Goal: Use online tool/utility: Use online tool/utility

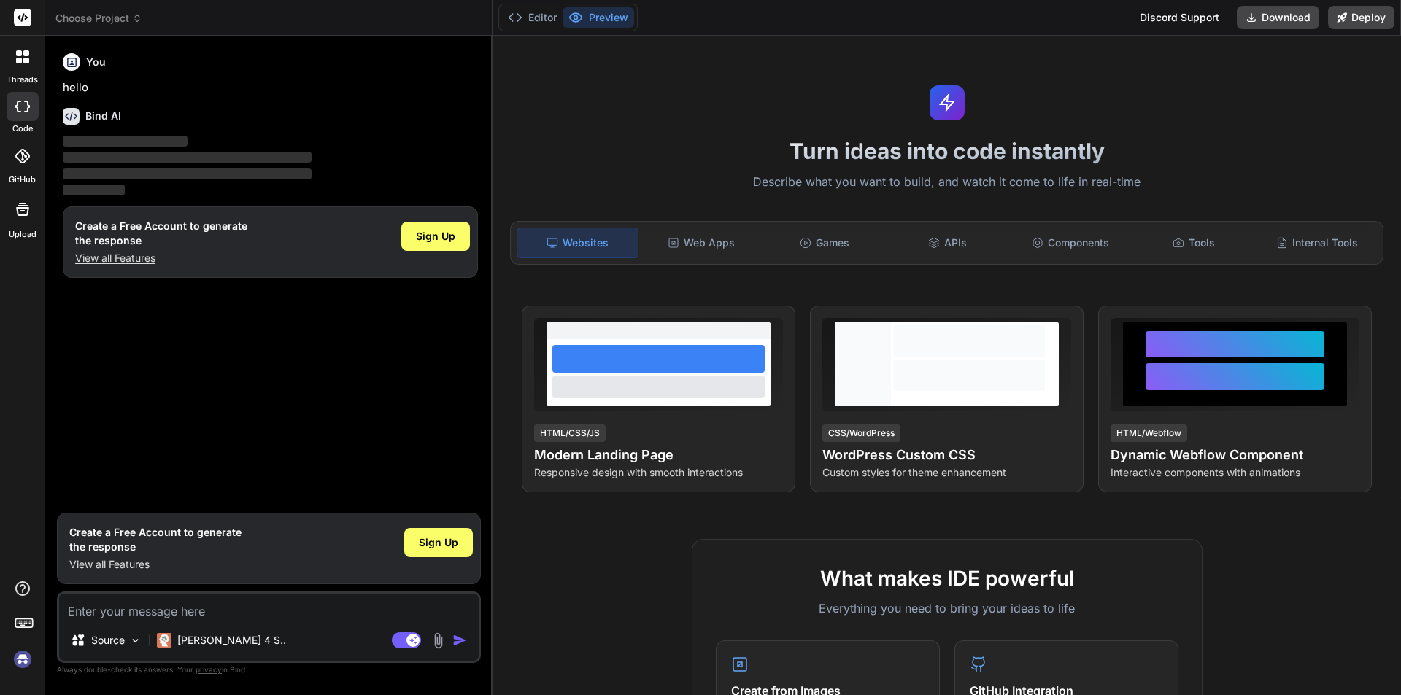
click at [21, 110] on icon at bounding box center [22, 107] width 15 height 12
click at [16, 16] on rect at bounding box center [23, 18] width 18 height 18
click at [19, 15] on rect at bounding box center [23, 18] width 18 height 18
click at [535, 9] on button "Editor" at bounding box center [532, 17] width 61 height 20
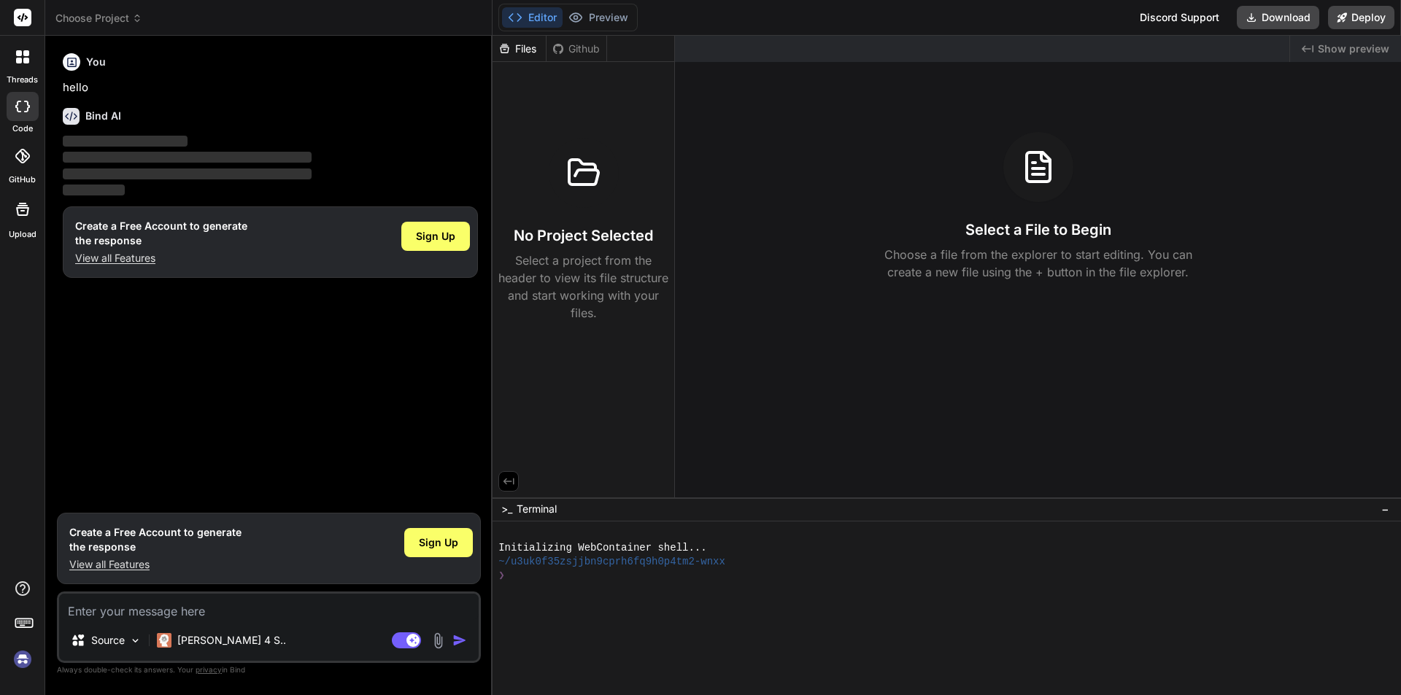
click at [8, 106] on div at bounding box center [23, 106] width 32 height 29
click at [26, 113] on div at bounding box center [23, 106] width 32 height 29
click at [98, 88] on p "hello" at bounding box center [270, 88] width 415 height 17
click at [176, 611] on textarea at bounding box center [269, 607] width 420 height 26
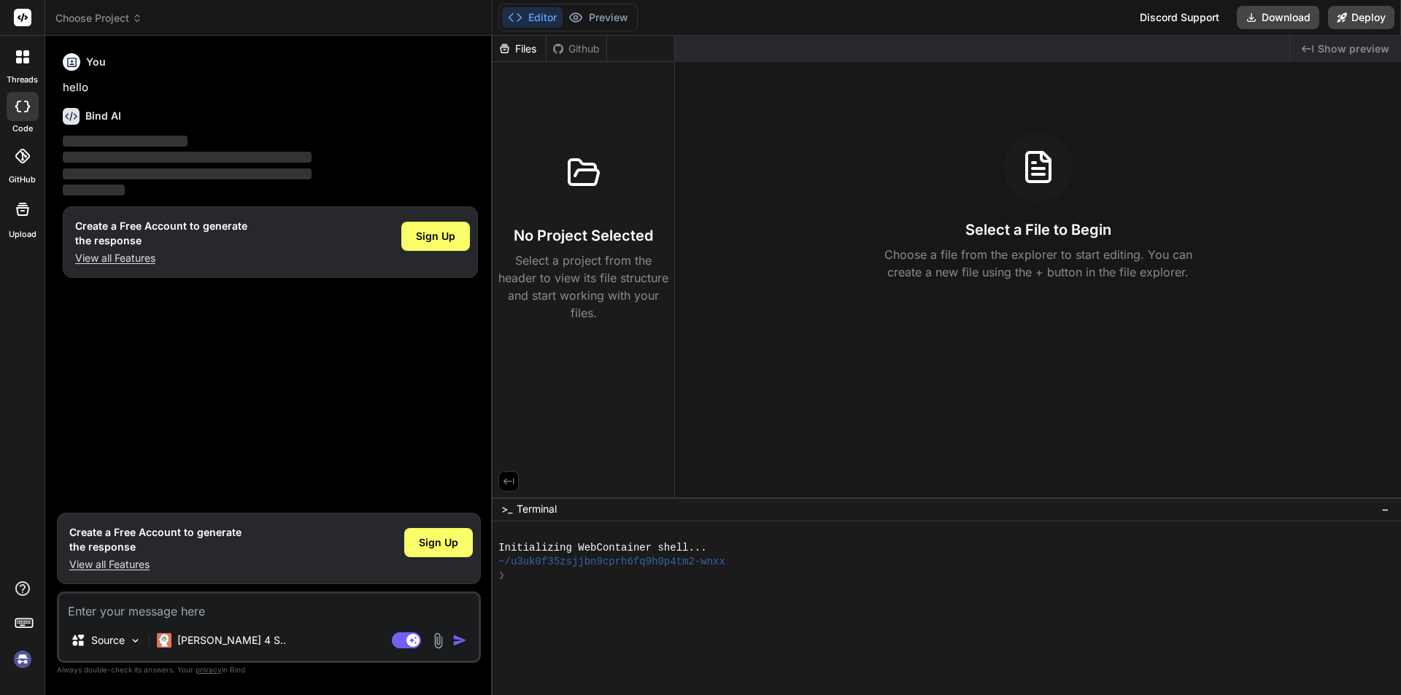
click at [176, 611] on textarea at bounding box center [269, 607] width 420 height 26
type textarea "x"
type textarea "T"
type textarea "x"
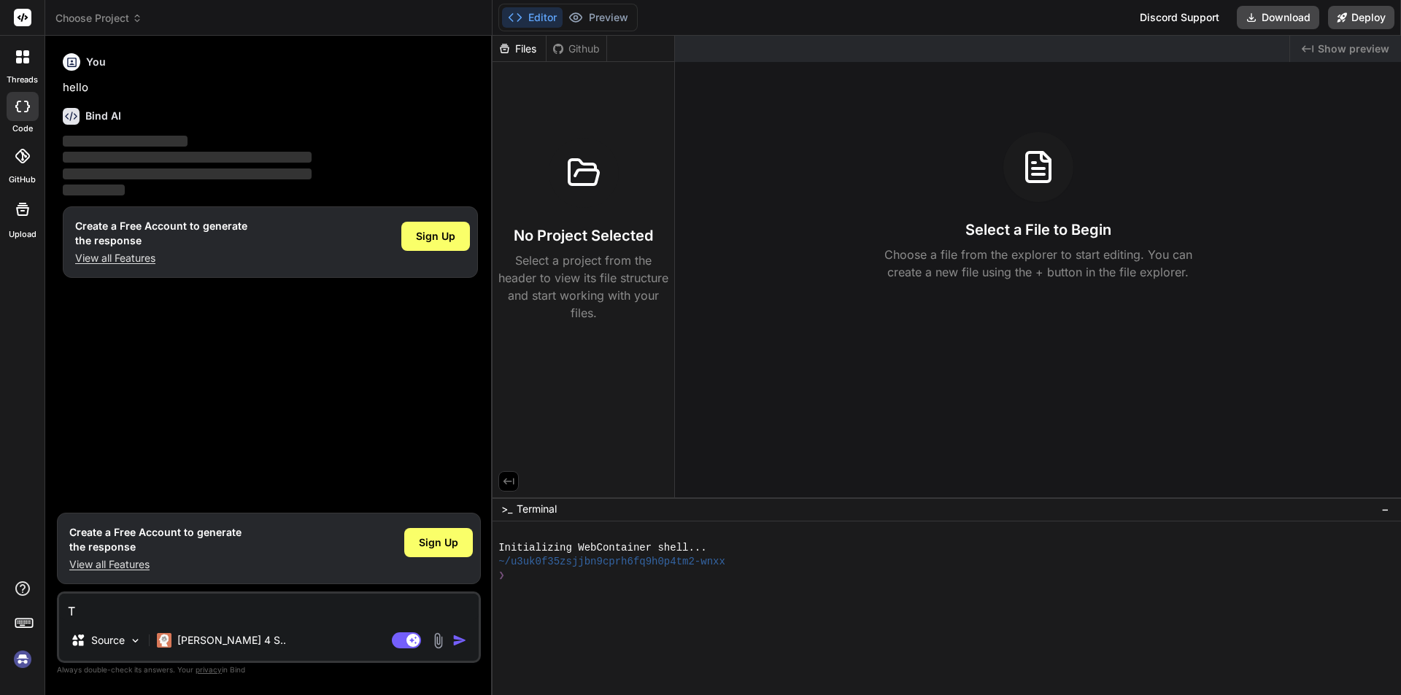
type textarea "Th"
type textarea "x"
type textarea "Thi"
type textarea "x"
type textarea "This"
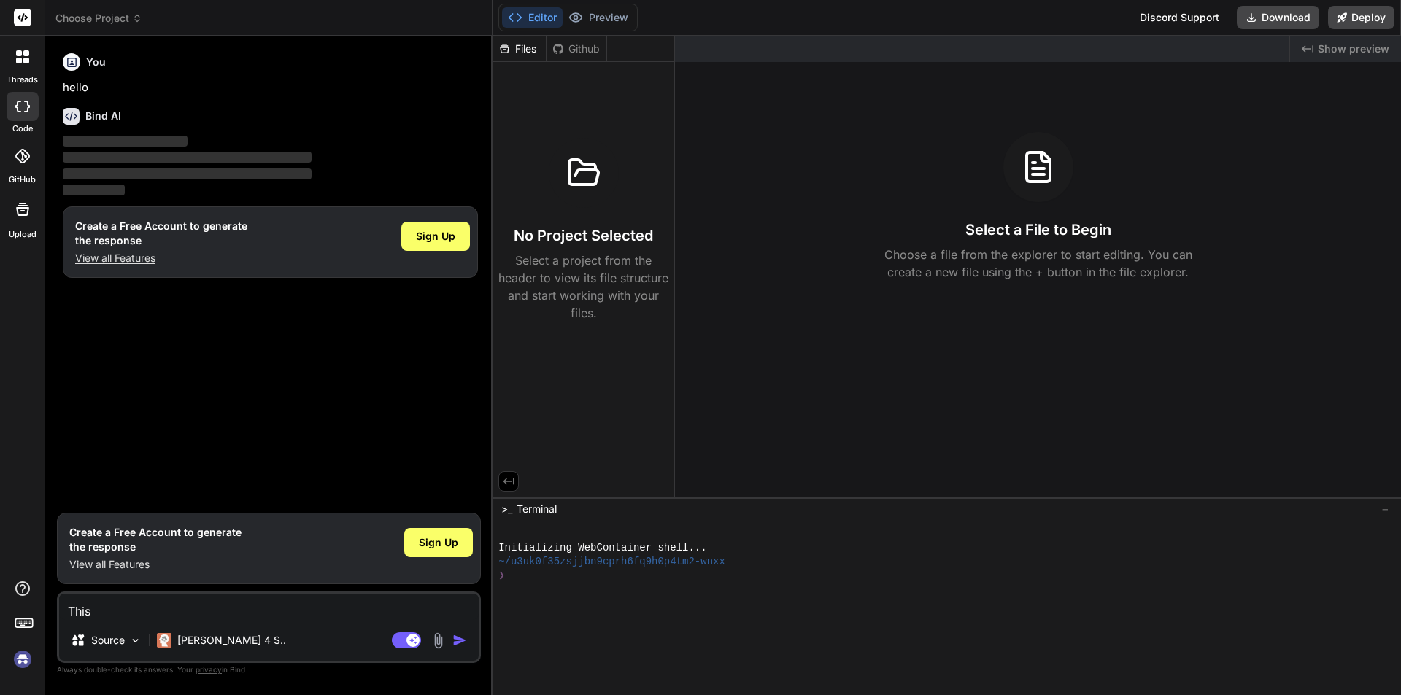
type textarea "x"
type textarea "This"
type textarea "x"
type textarea "This i"
type textarea "x"
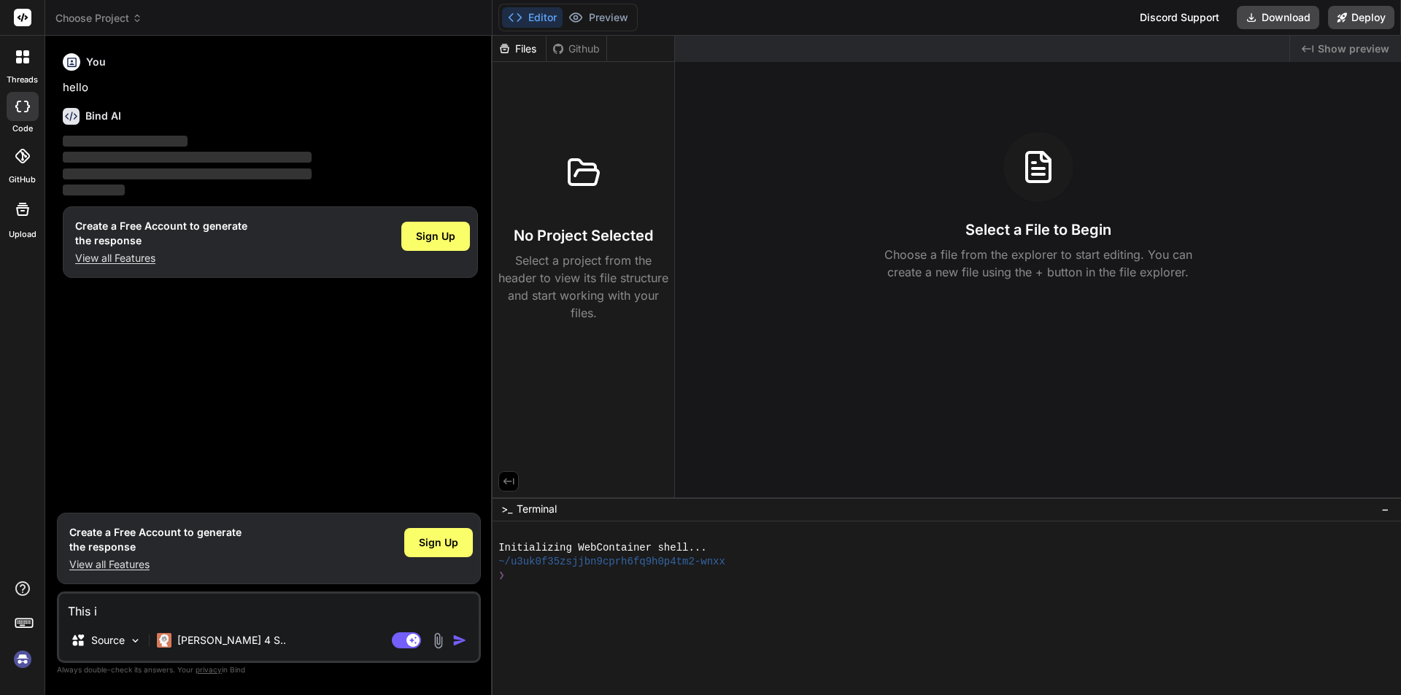
type textarea "This is"
type textarea "x"
type textarea "This is"
type textarea "x"
type textarea "This is m"
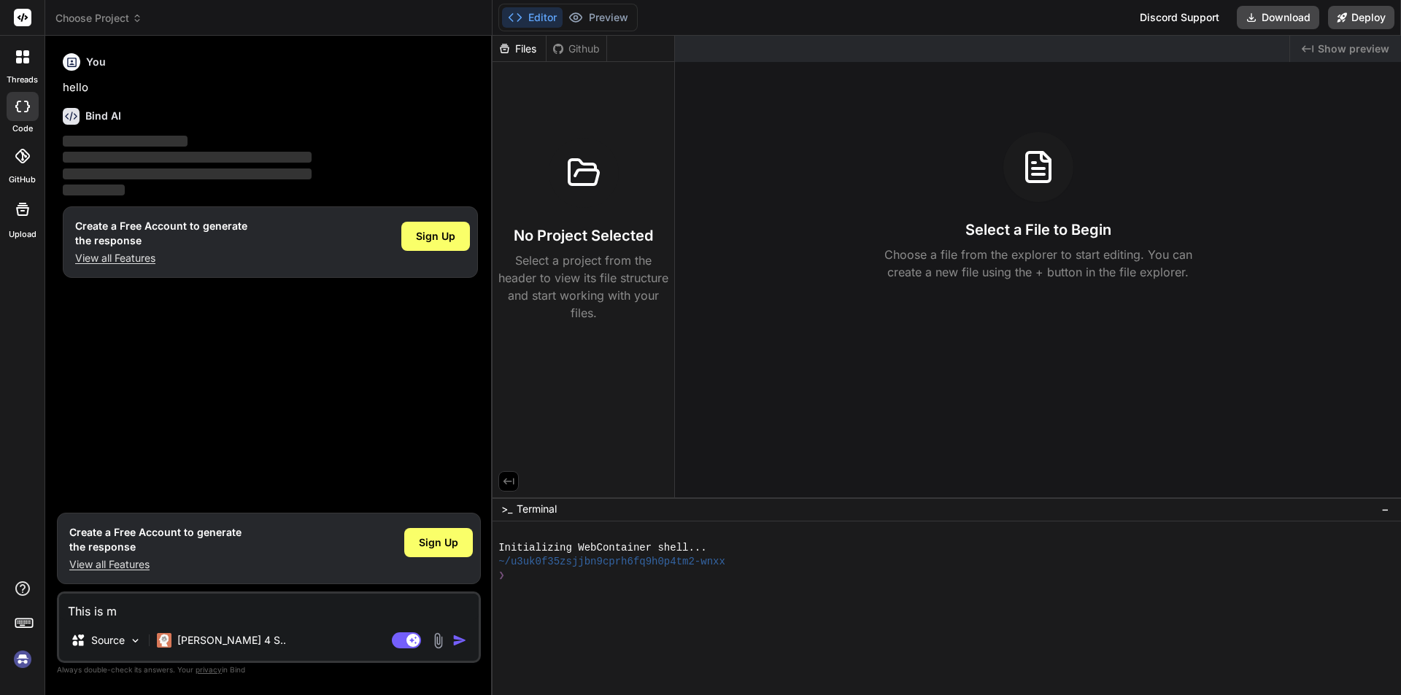
type textarea "x"
type textarea "This is my"
type textarea "x"
type textarea "This is my"
type textarea "x"
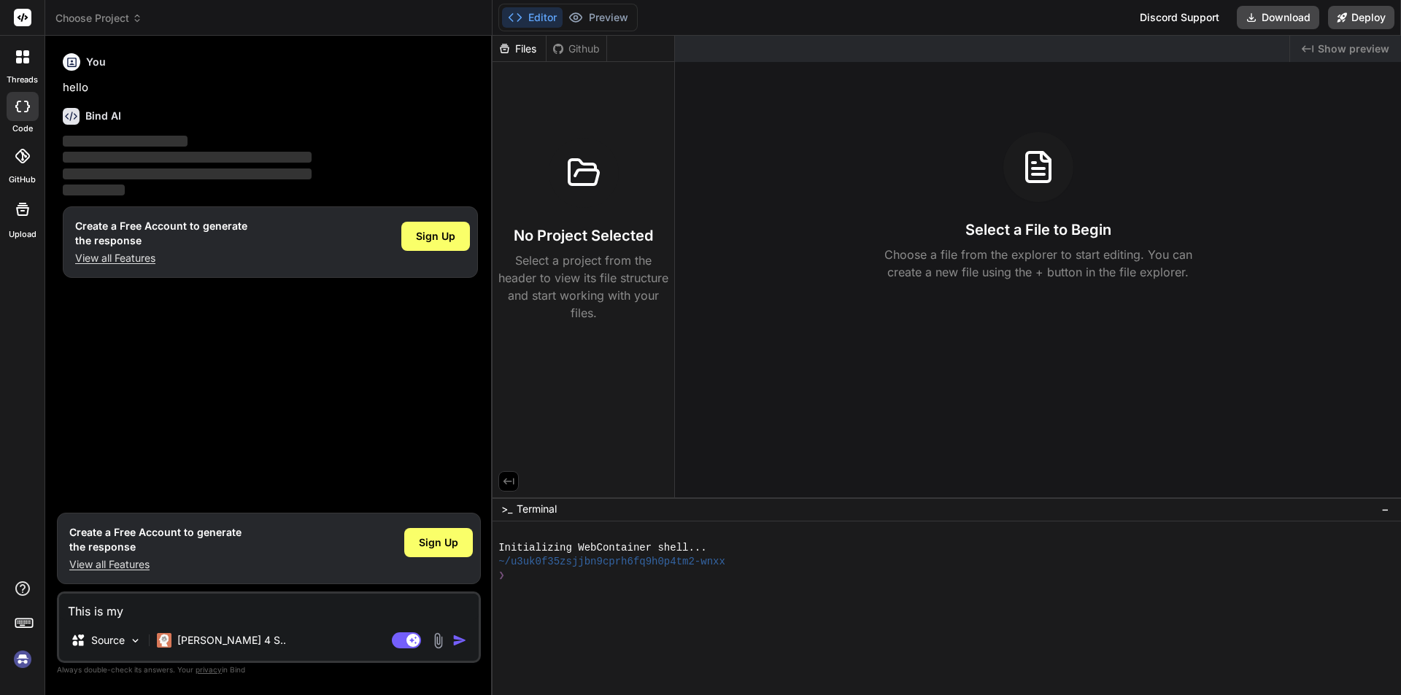
type textarea "This is my c"
type textarea "x"
type textarea "This is my co"
type textarea "x"
type textarea "This is my cod"
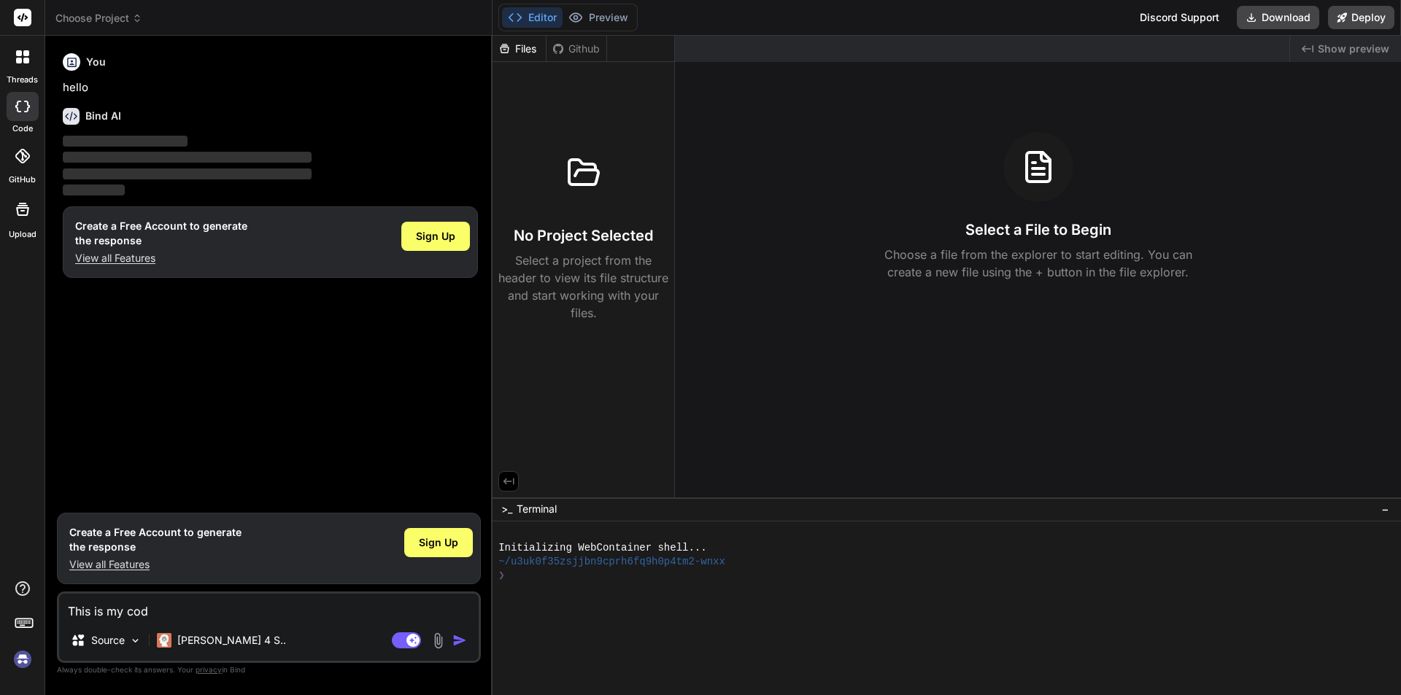
type textarea "x"
type textarea "This is my code"
type textarea "x"
click at [176, 611] on textarea "This is my code" at bounding box center [269, 607] width 420 height 26
type textarea "This is my code"
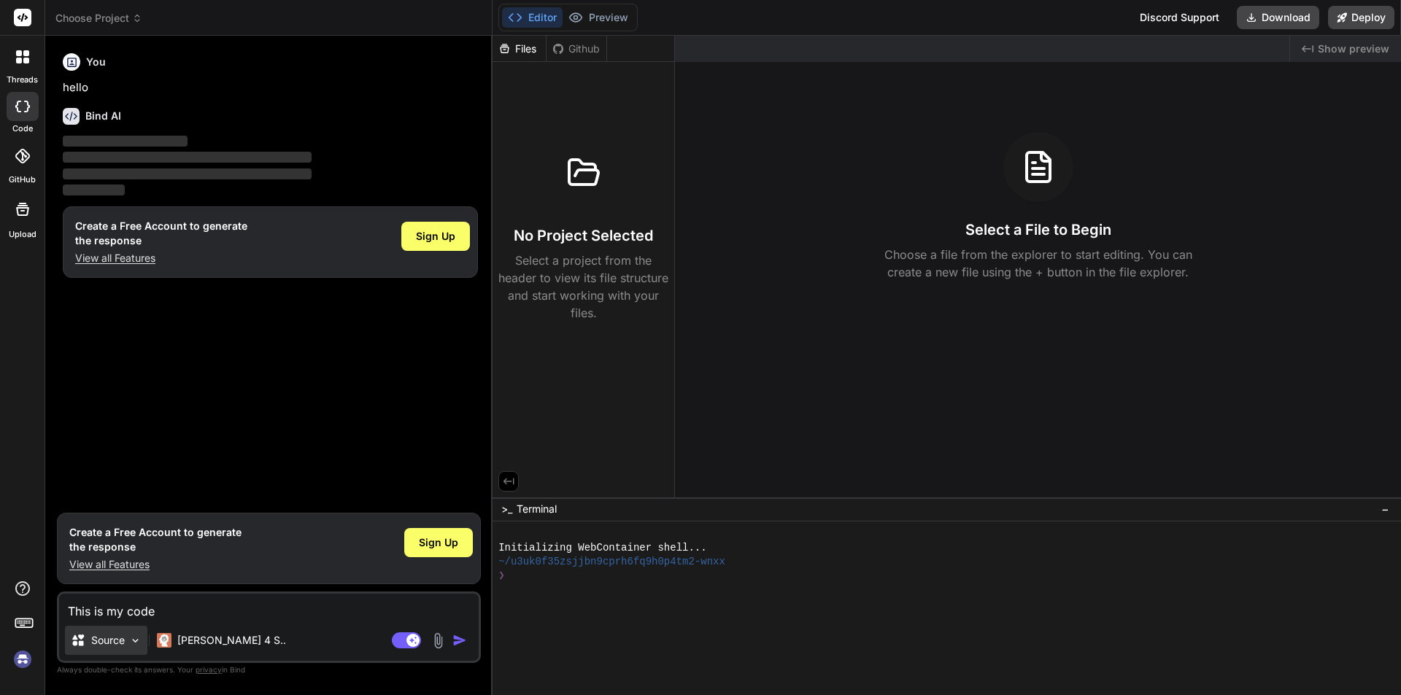
click at [115, 640] on p "Source" at bounding box center [108, 640] width 34 height 15
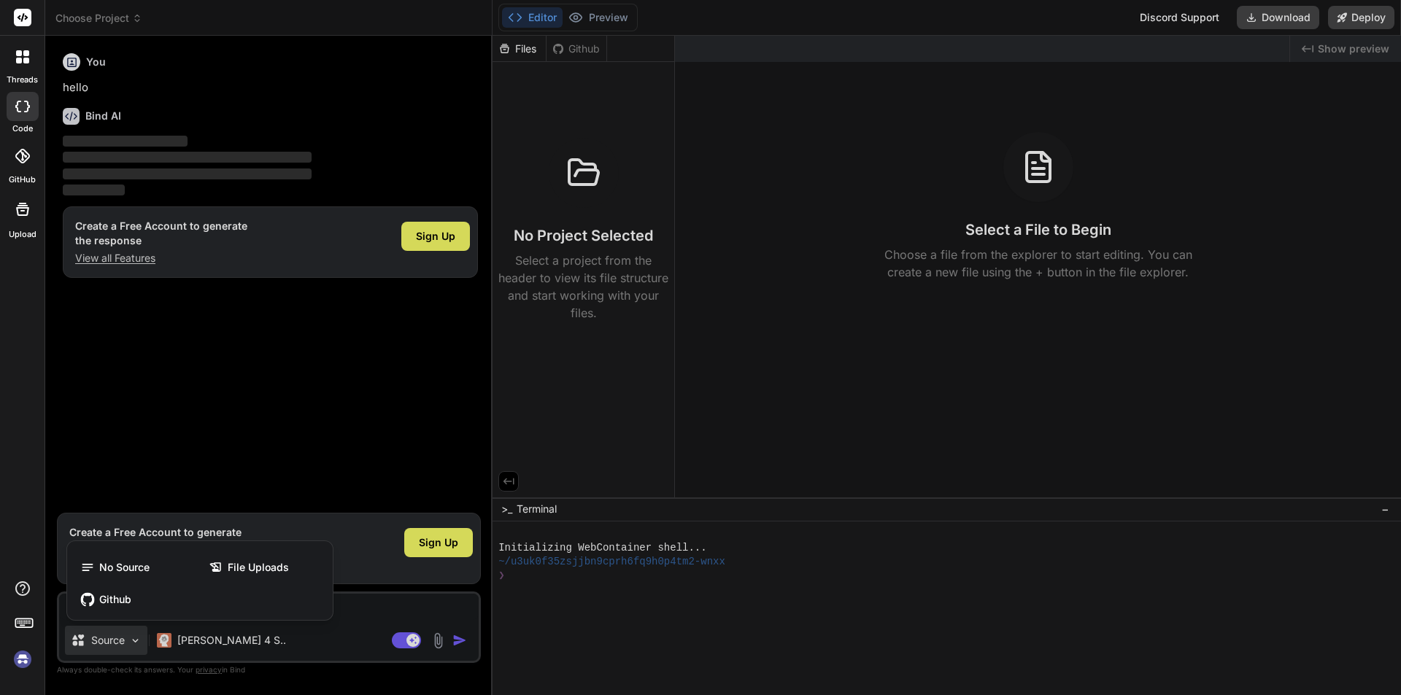
click at [250, 647] on div at bounding box center [700, 347] width 1401 height 695
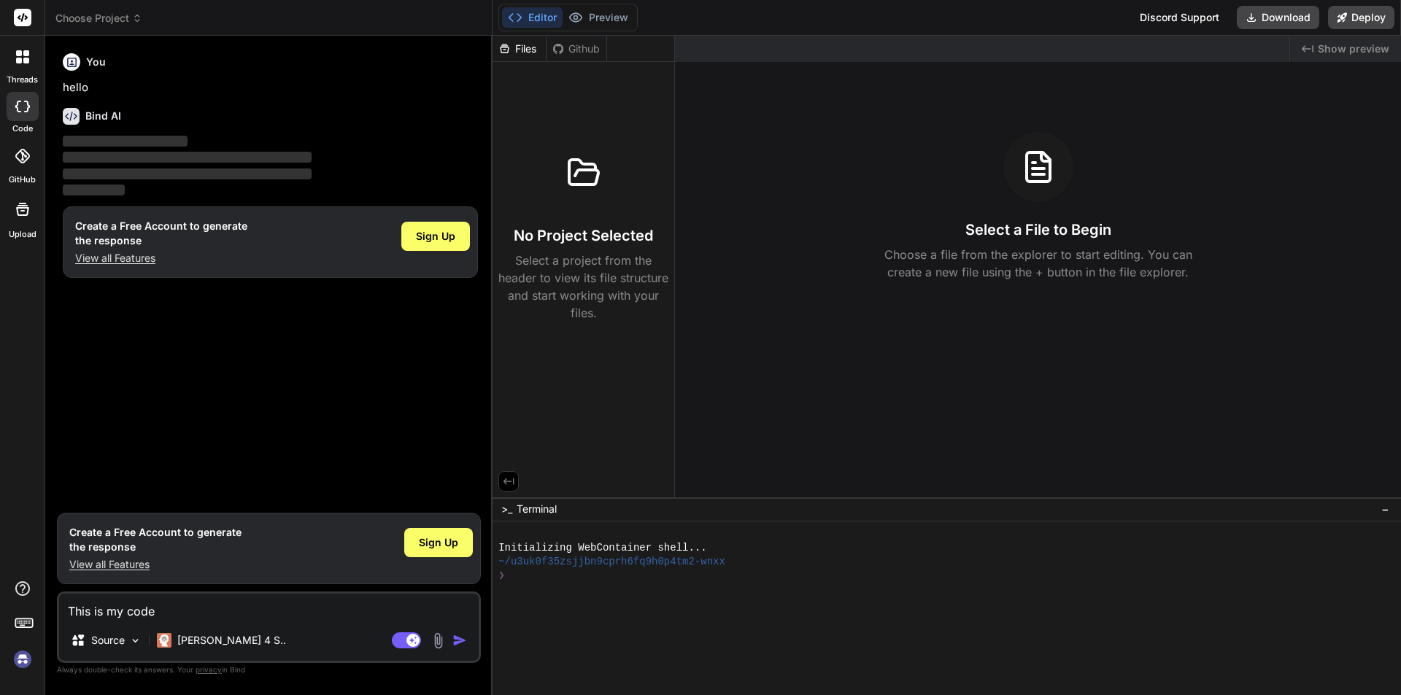
click at [273, 607] on textarea "This is my code" at bounding box center [269, 607] width 420 height 26
click at [574, 48] on div "Github" at bounding box center [576, 49] width 60 height 15
click at [600, 9] on button "Preview" at bounding box center [598, 17] width 71 height 20
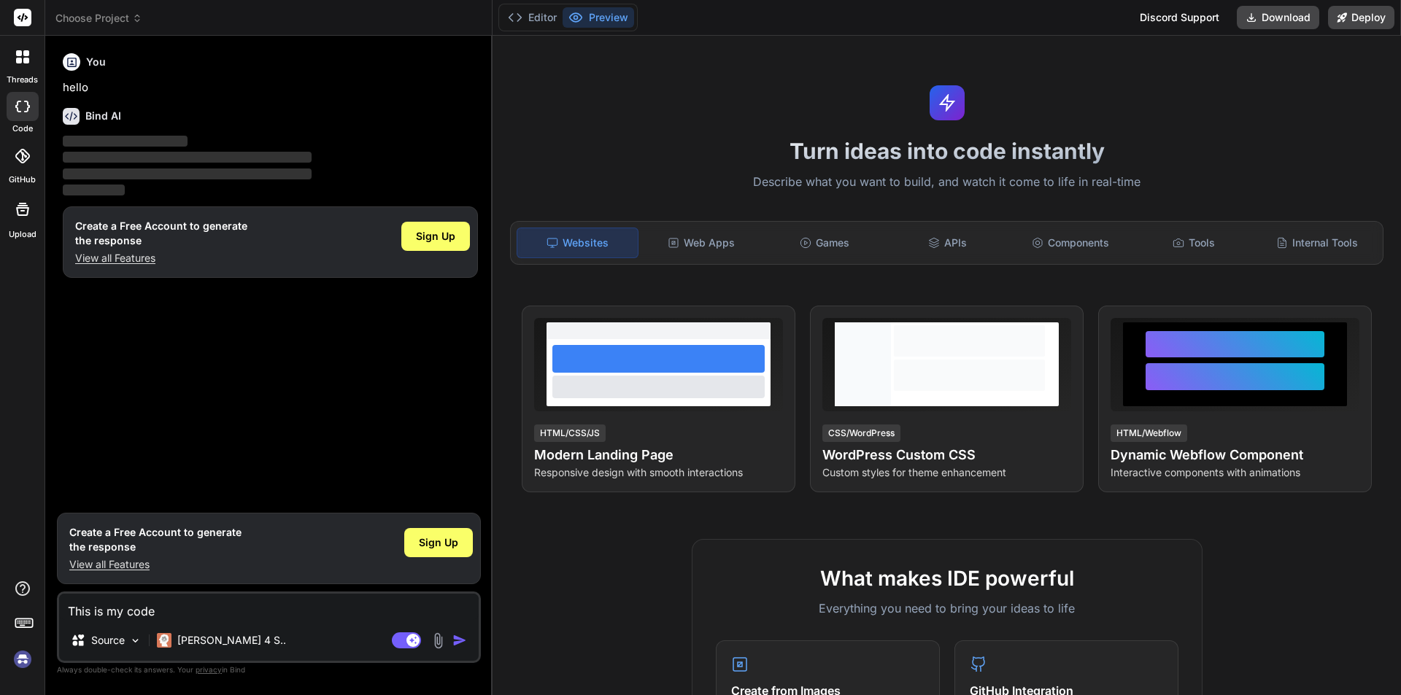
click at [34, 66] on div at bounding box center [22, 57] width 31 height 31
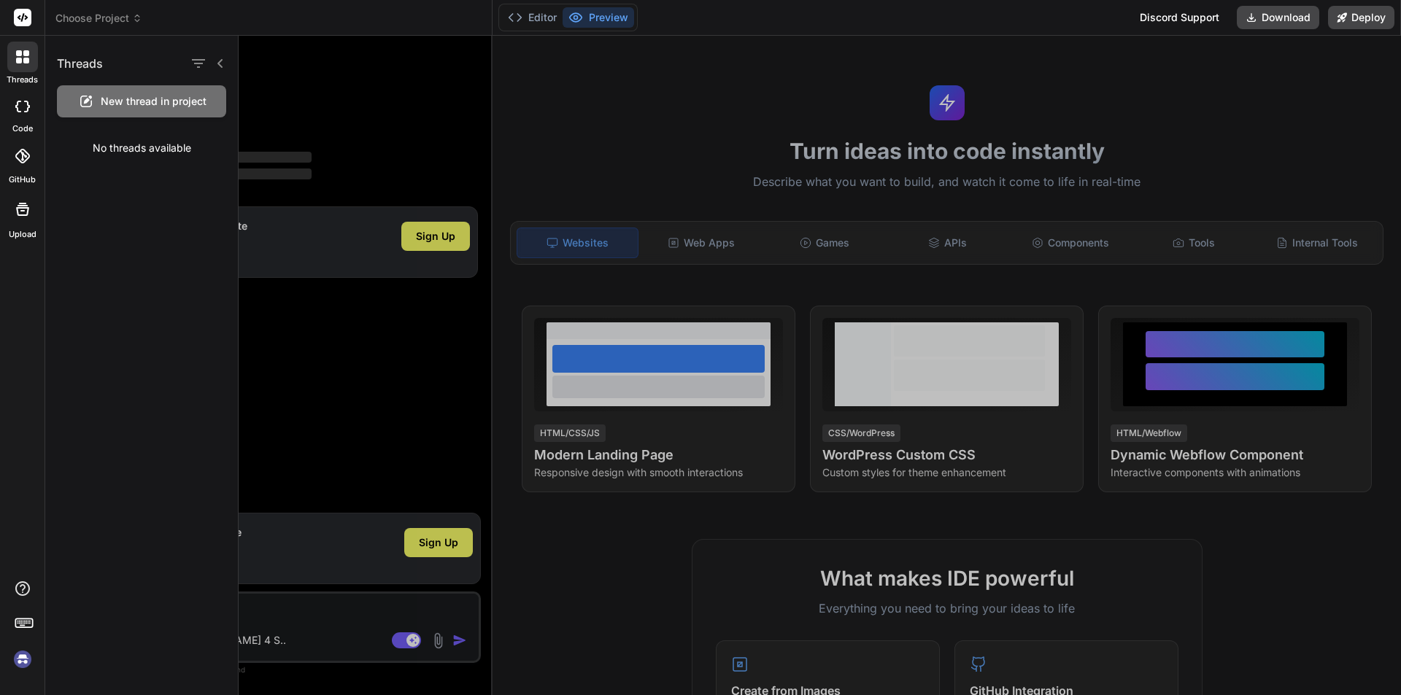
click at [15, 114] on div at bounding box center [23, 106] width 32 height 29
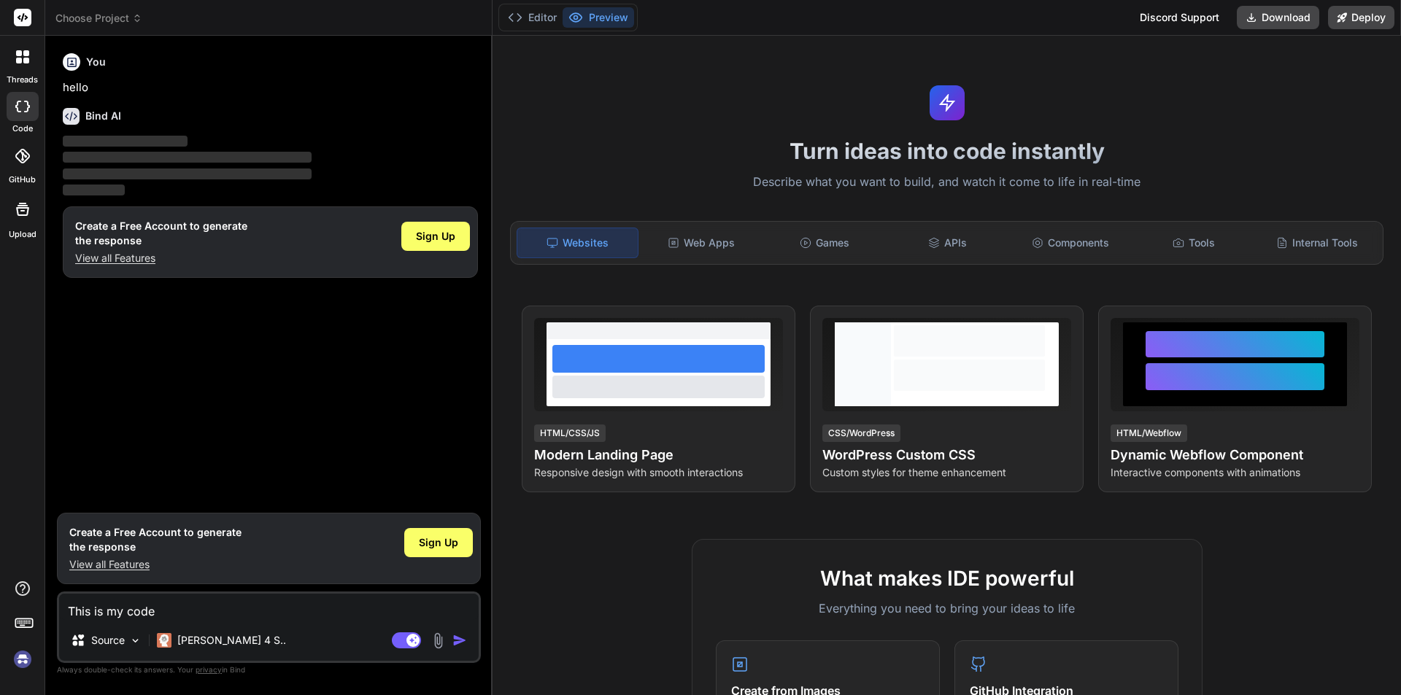
click at [14, 163] on div at bounding box center [23, 156] width 32 height 32
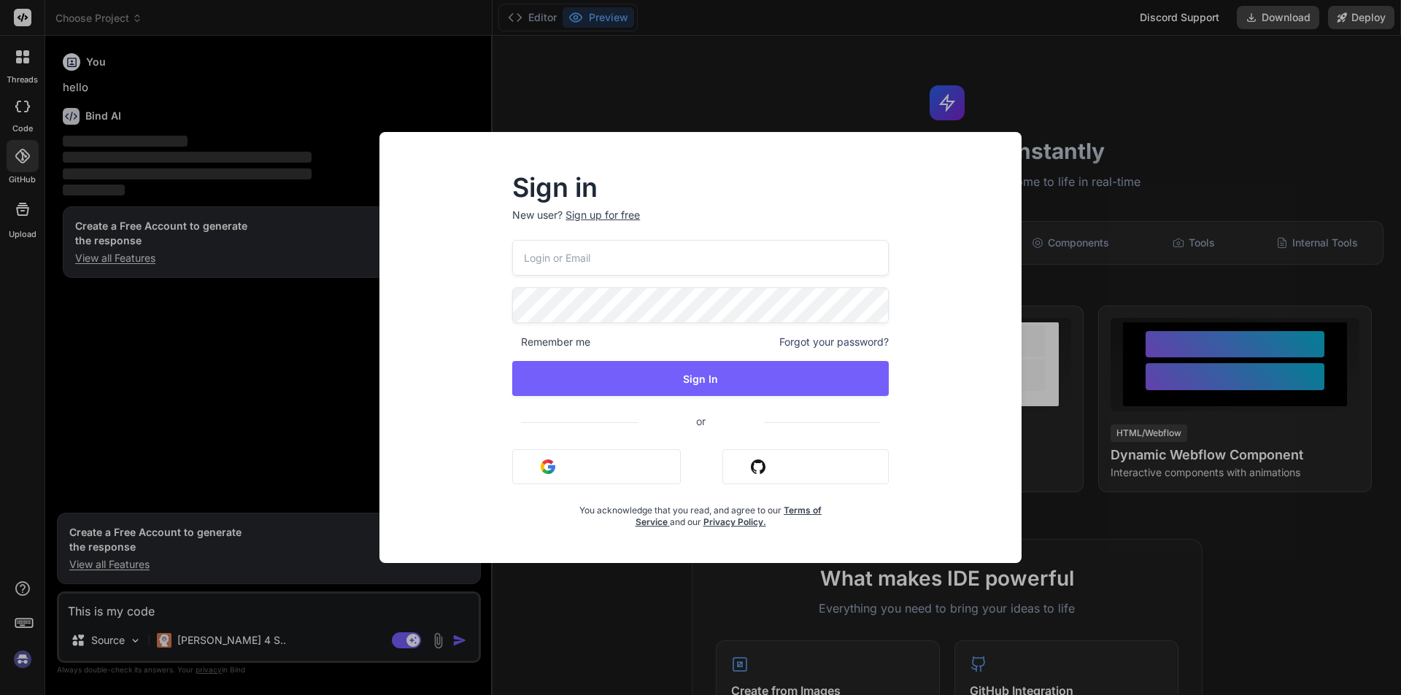
click at [14, 200] on div "Sign in New user? Sign up for free Remember me Forgot your password? Sign In or…" at bounding box center [700, 347] width 1401 height 695
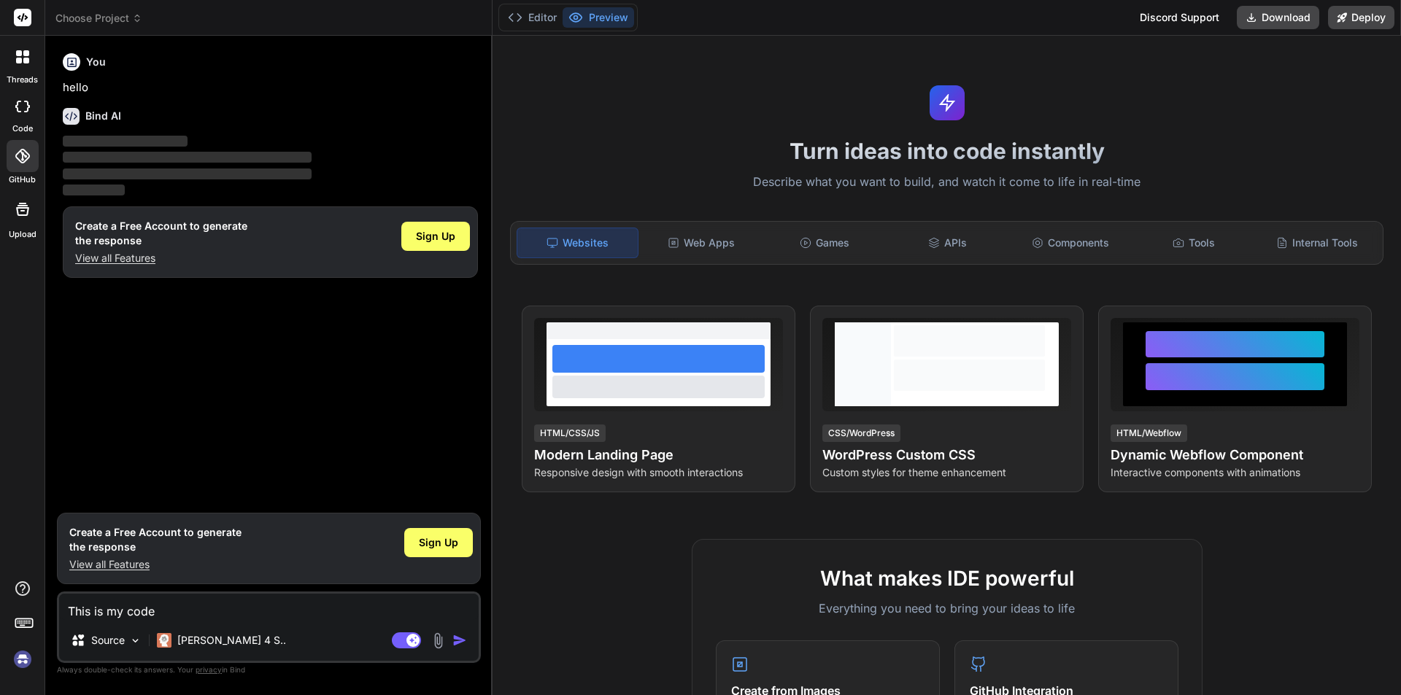
click at [14, 201] on icon at bounding box center [23, 210] width 18 height 18
click at [174, 615] on textarea "This is my code" at bounding box center [269, 607] width 420 height 26
paste textarea "<!-- DataTables 1.11.0 JavaScript CDN --> <script src="[URL][DOMAIN_NAME]" ></s…"
type textarea "x"
type textarea "This is my code <!-- DataTables 1.11.0 JavaScript CDN --> <script src="[URL][DO…"
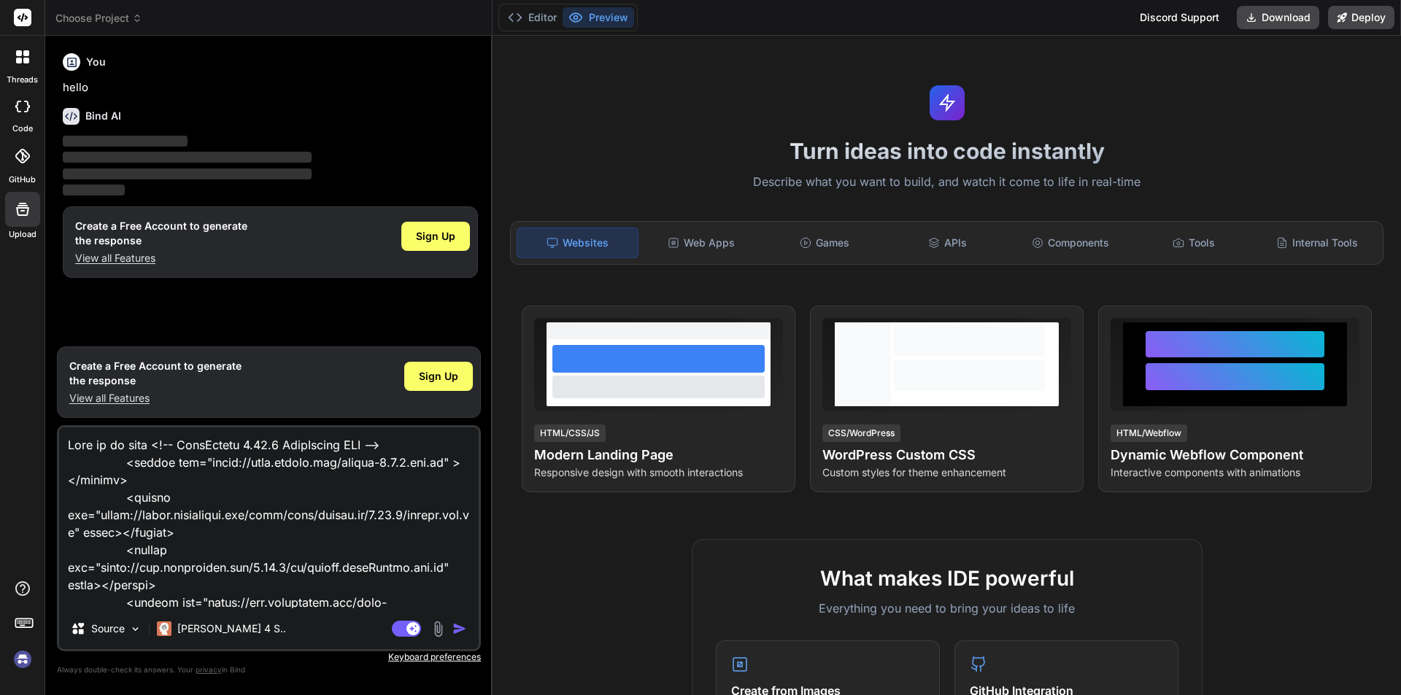
scroll to position [509, 0]
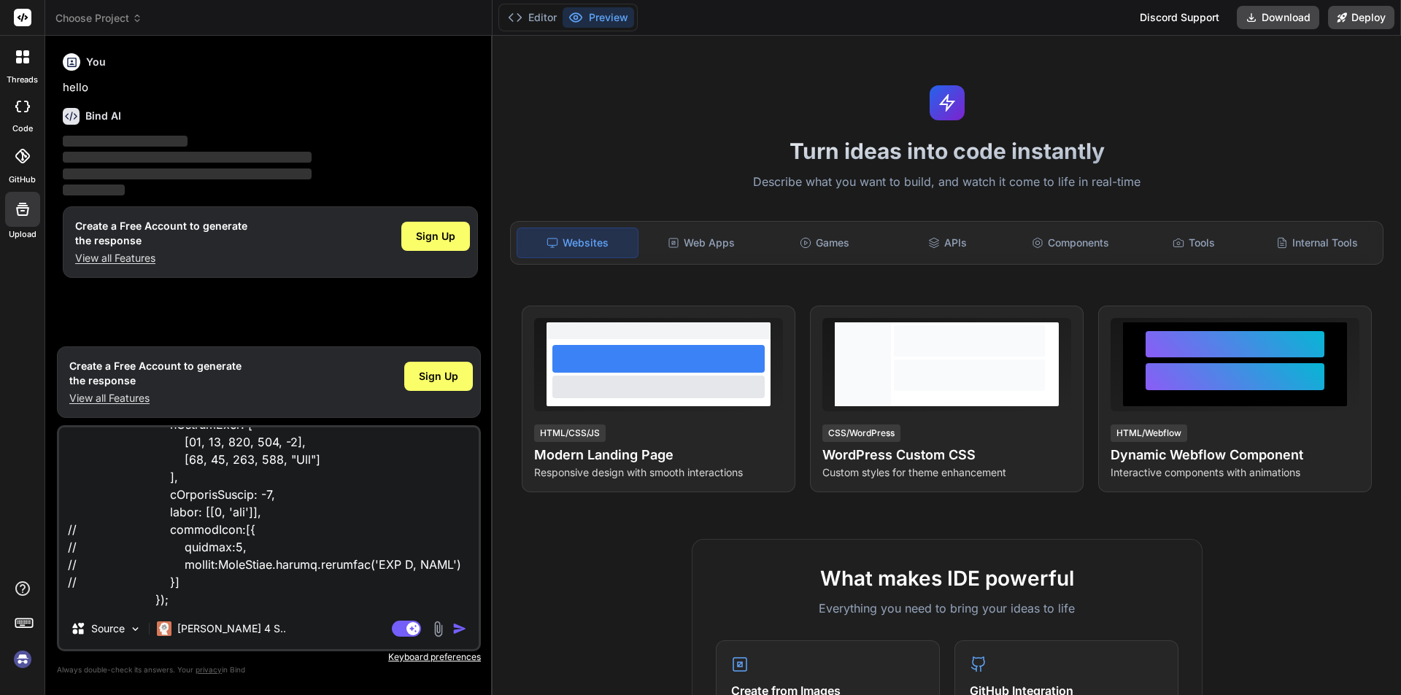
type textarea "x"
type textarea "This is my code <!-- DataTables 1.11.0 JavaScript CDN --> <script src="[URL][DO…"
type textarea "x"
type textarea "This is my code <!-- DataTables 1.11.0 JavaScript CDN --> <script src="[URL][DO…"
type textarea "x"
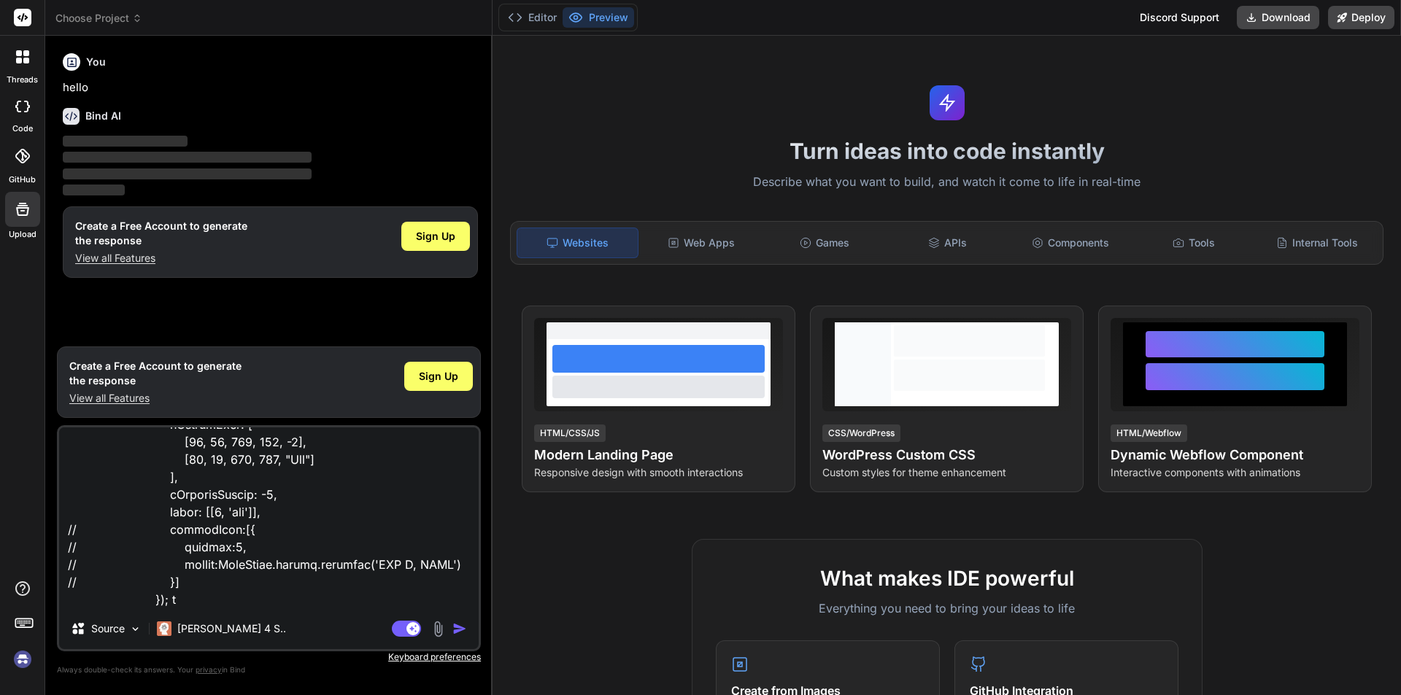
type textarea "This is my code <!-- DataTables 1.11.0 JavaScript CDN --> <script src="[URL][DO…"
type textarea "x"
type textarea "This is my code <!-- DataTables 1.11.0 JavaScript CDN --> <script src="[URL][DO…"
type textarea "x"
type textarea "This is my code <!-- DataTables 1.11.0 JavaScript CDN --> <script src="[URL][DO…"
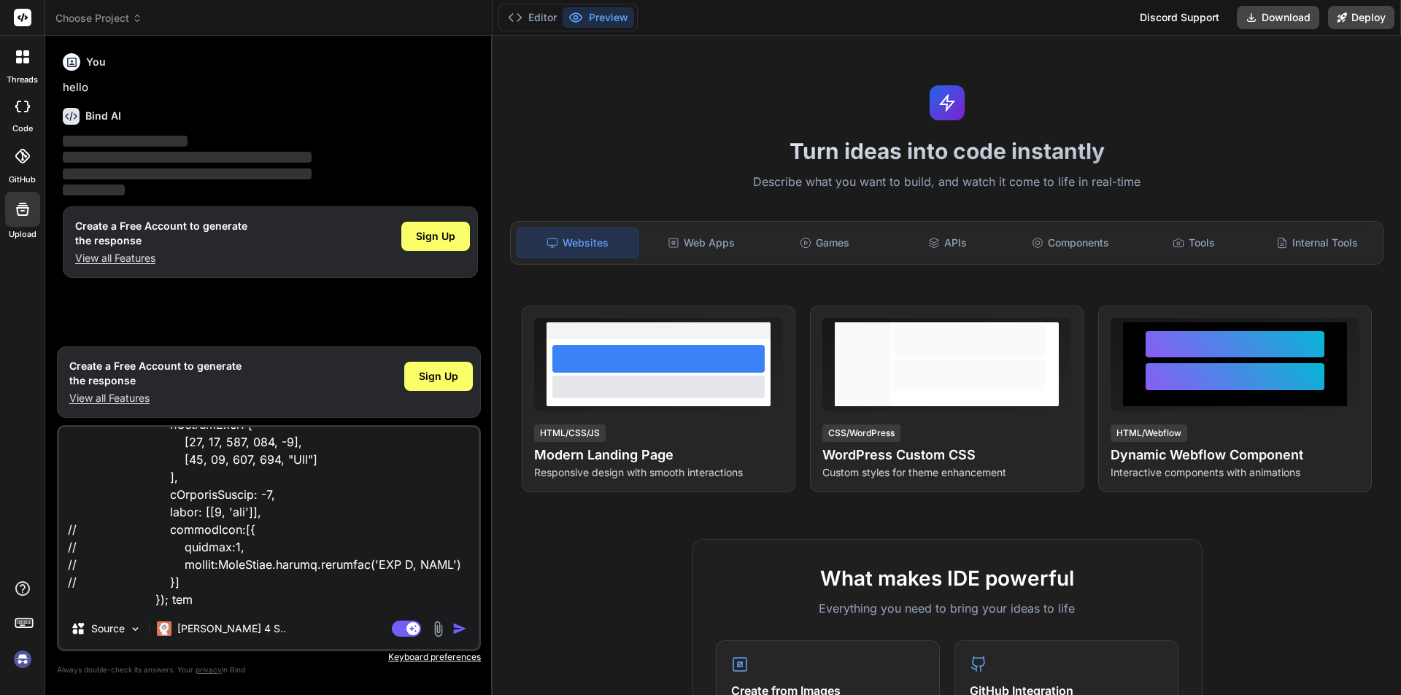
type textarea "x"
type textarea "This is my code <!-- DataTables 1.11.0 JavaScript CDN --> <script src="[URL][DO…"
type textarea "x"
type textarea "This is my code <!-- DataTables 1.11.0 JavaScript CDN --> <script src="[URL][DO…"
type textarea "x"
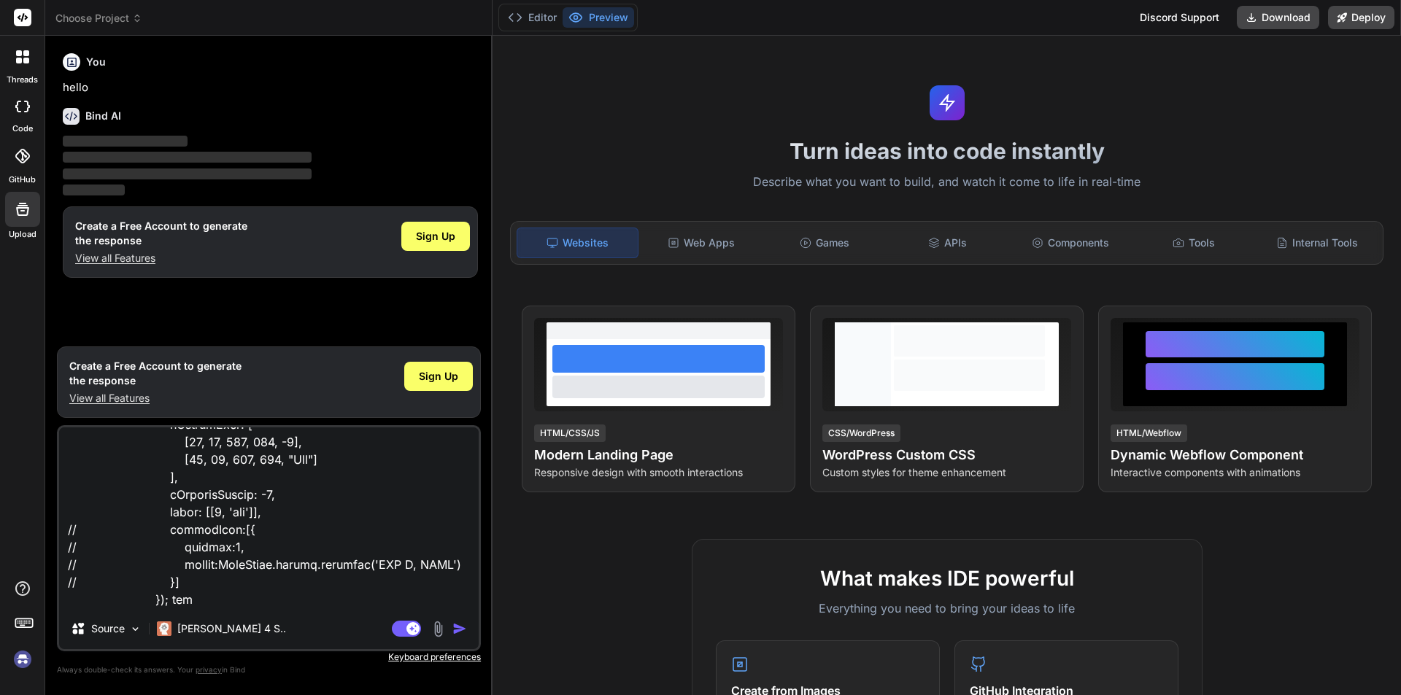
type textarea "This is my code <!-- DataTables 1.11.0 JavaScript CDN --> <script src="[URL][DO…"
type textarea "x"
type textarea "This is my code <!-- DataTables 1.11.0 JavaScript CDN --> <script src="[URL][DO…"
type textarea "x"
type textarea "This is my code <!-- DataTables 1.11.0 JavaScript CDN --> <script src="[URL][DO…"
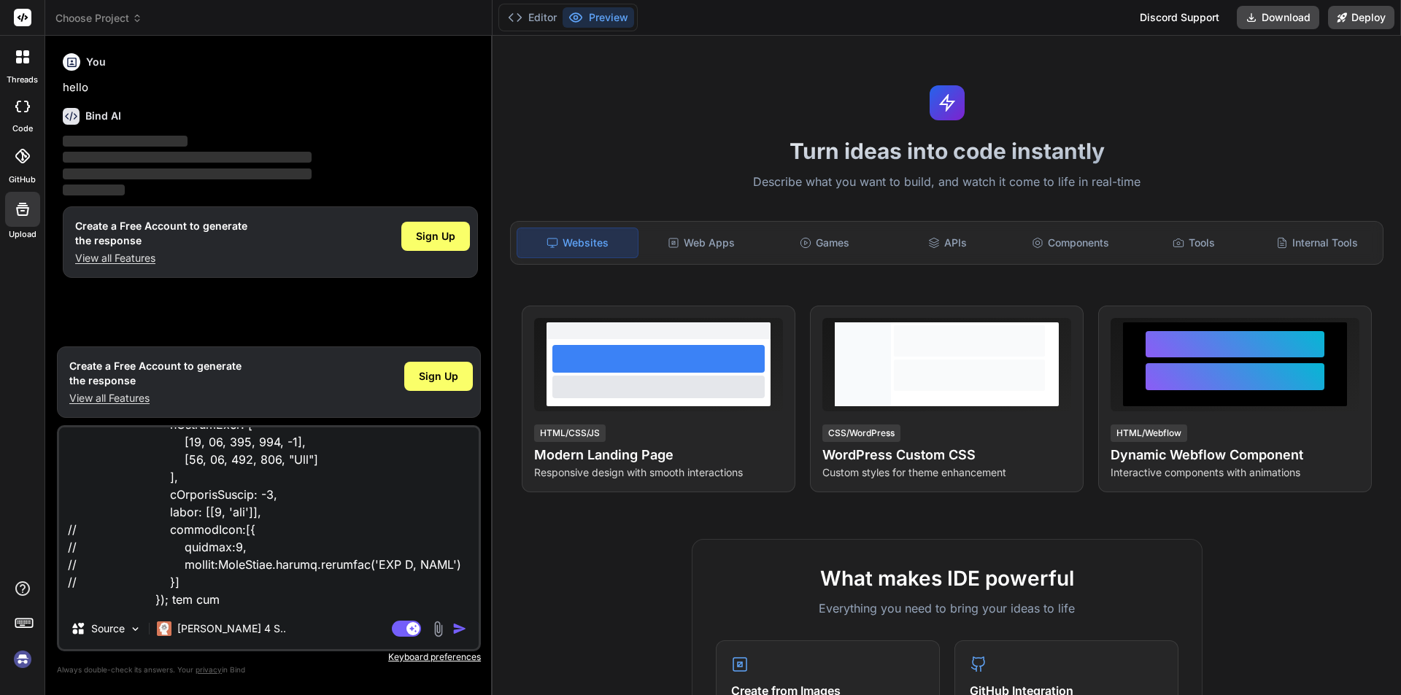
type textarea "x"
type textarea "This is my code <!-- DataTables 1.11.0 JavaScript CDN --> <script src="[URL][DO…"
type textarea "x"
type textarea "This is my code <!-- DataTables 1.11.0 JavaScript CDN --> <script src="[URL][DO…"
type textarea "x"
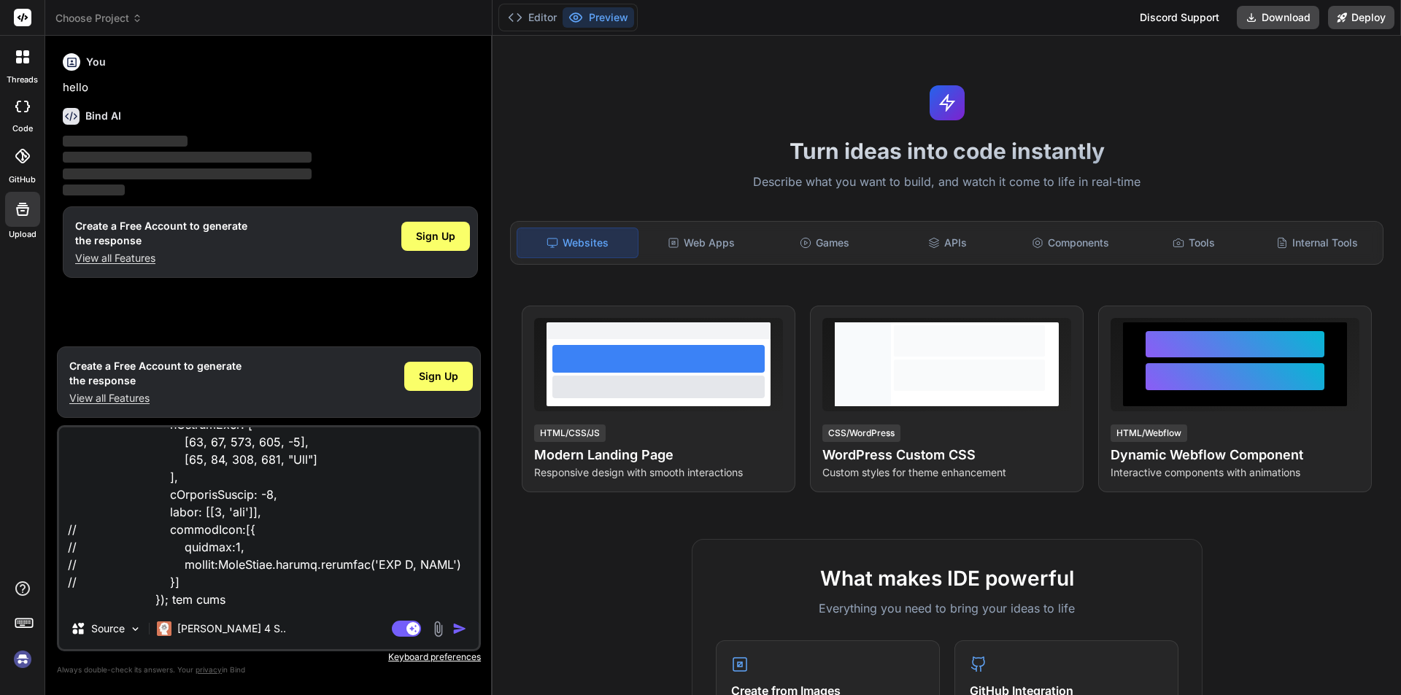
type textarea "This is my code <!-- DataTables 1.11.0 JavaScript CDN --> <script src="[URL][DO…"
type textarea "x"
type textarea "This is my code <!-- DataTables 1.11.0 JavaScript CDN --> <script src="[URL][DO…"
type textarea "x"
type textarea "This is my code <!-- DataTables 1.11.0 JavaScript CDN --> <script src="[URL][DO…"
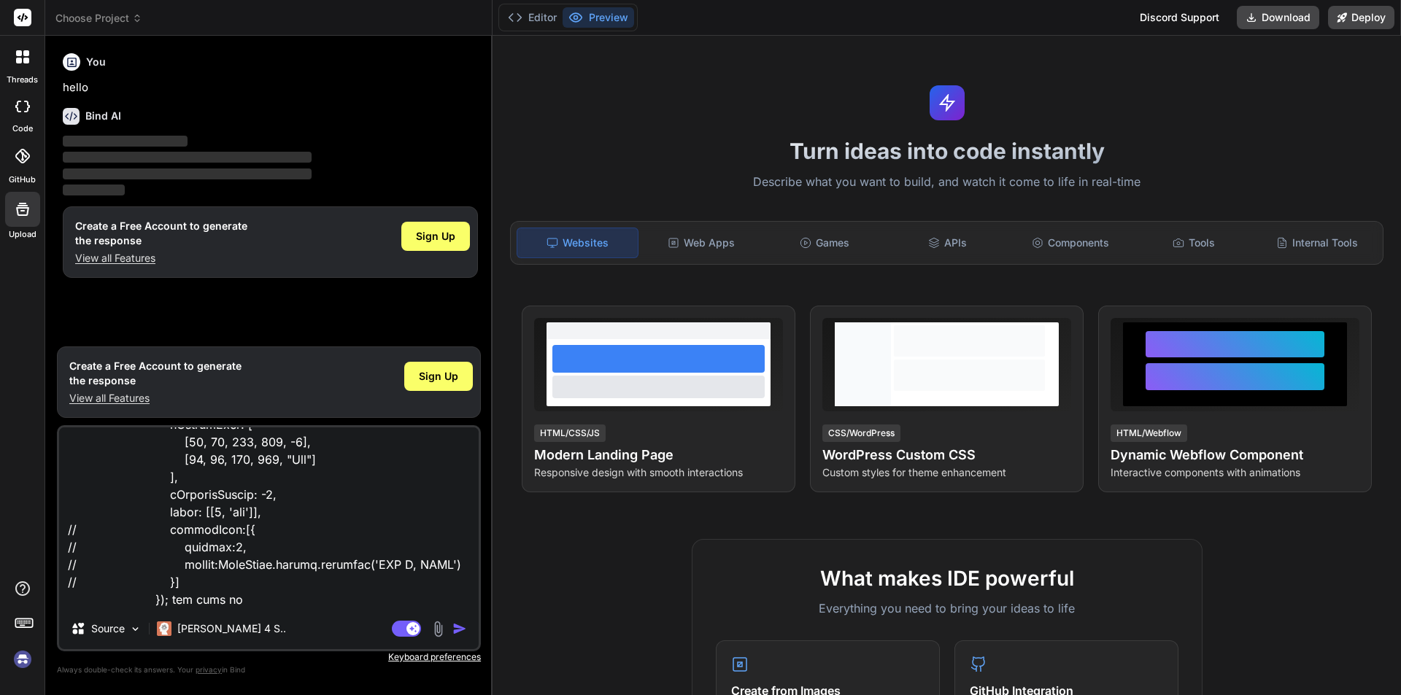
type textarea "x"
type textarea "This is my code <!-- DataTables 1.11.0 JavaScript CDN --> <script src="[URL][DO…"
type textarea "x"
type textarea "This is my code <!-- DataTables 1.11.0 JavaScript CDN --> <script src="[URL][DO…"
type textarea "x"
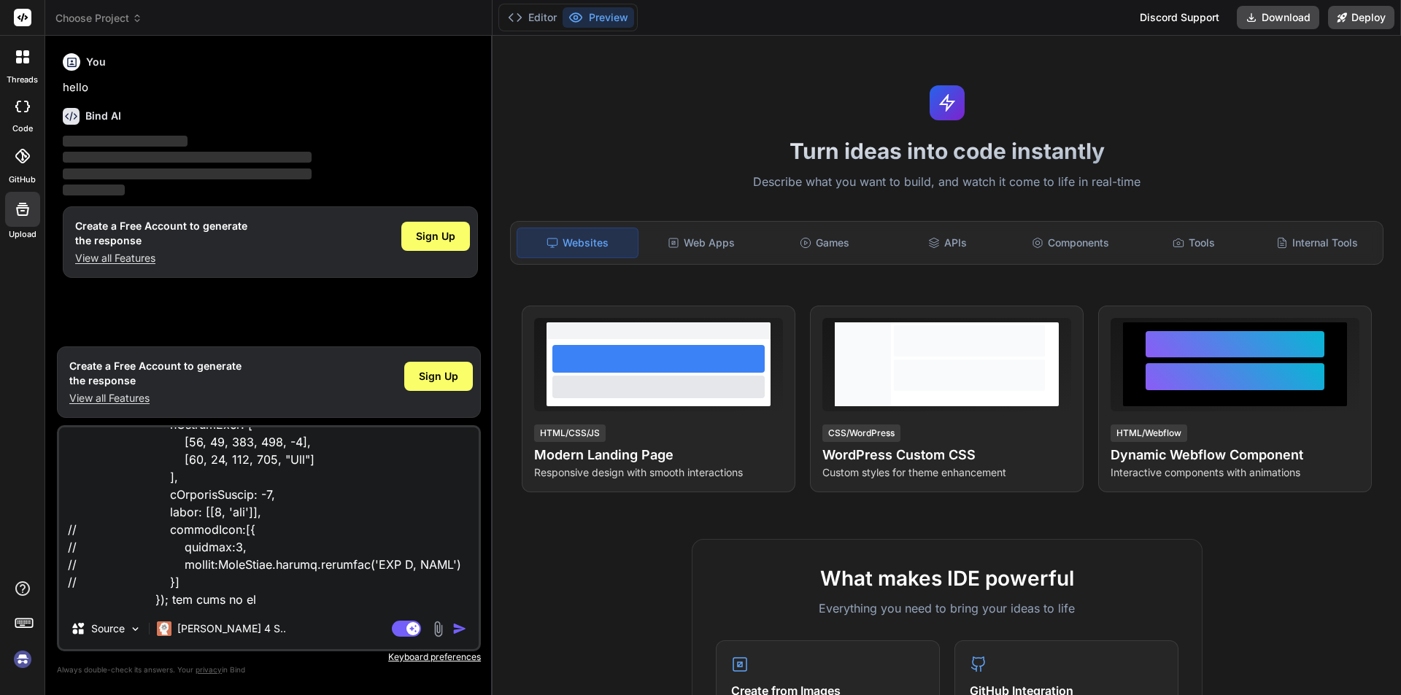
type textarea "This is my code <!-- DataTables 1.11.0 JavaScript CDN --> <script src="[URL][DO…"
type textarea "x"
type textarea "This is my code <!-- DataTables 1.11.0 JavaScript CDN --> <script src="[URL][DO…"
type textarea "x"
type textarea "This is my code <!-- DataTables 1.11.0 JavaScript CDN --> <script src="[URL][DO…"
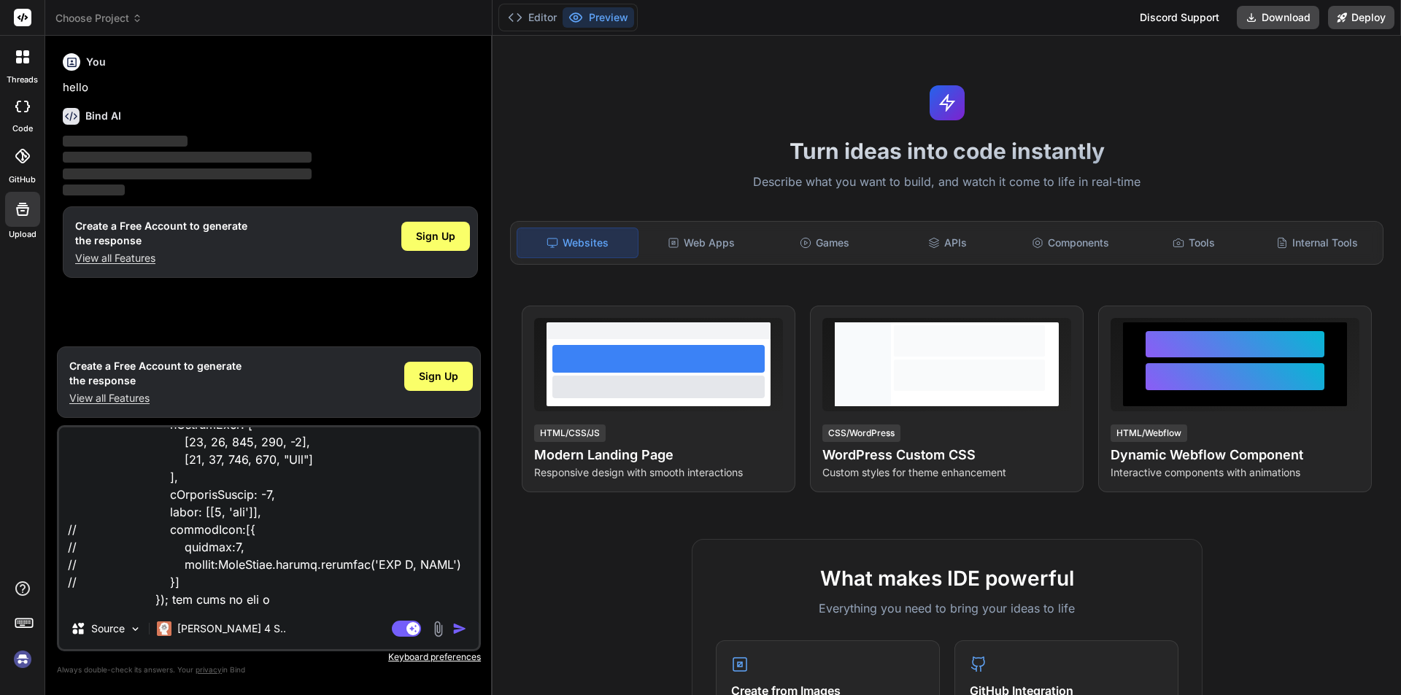
type textarea "x"
type textarea "This is my code <!-- DataTables 1.11.0 JavaScript CDN --> <script src="[URL][DO…"
type textarea "x"
type textarea "This is my code <!-- DataTables 1.11.0 JavaScript CDN --> <script src="[URL][DO…"
type textarea "x"
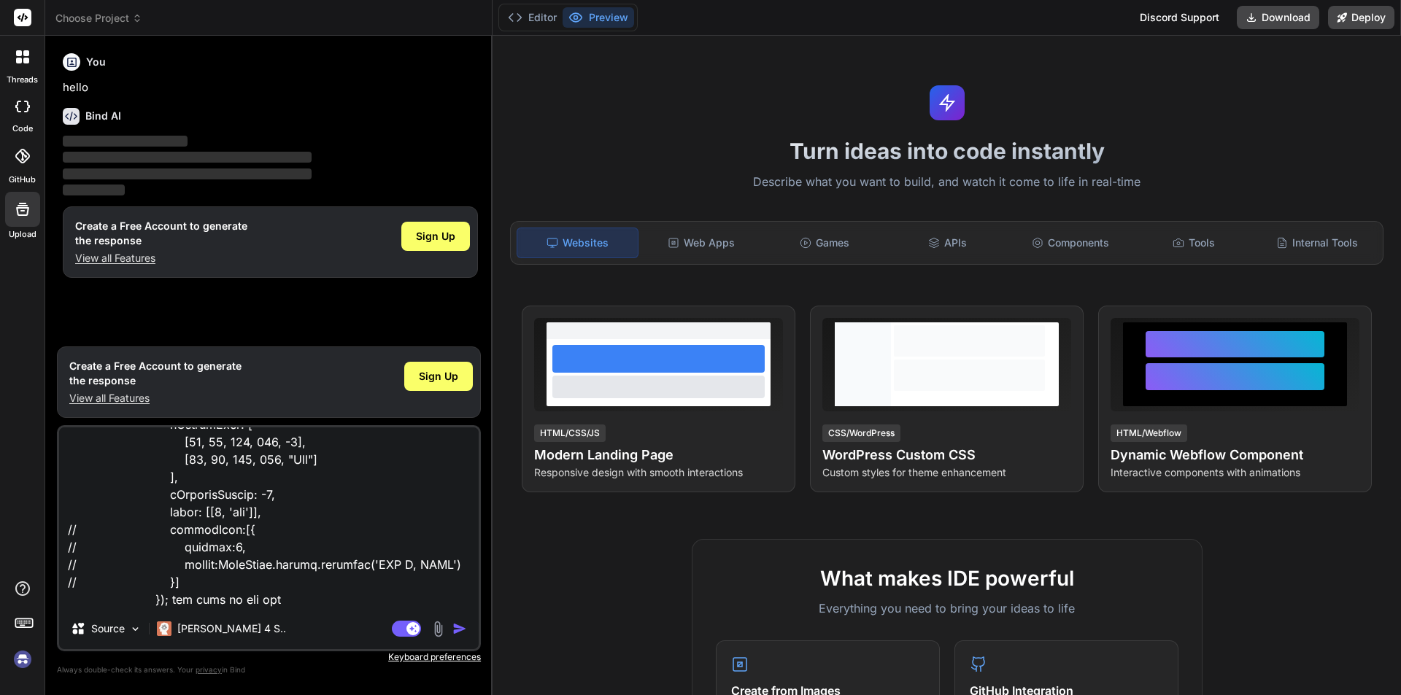
type textarea "This is my code <!-- DataTables 1.11.0 JavaScript CDN --> <script src="[URL][DO…"
type textarea "x"
type textarea "This is my code <!-- DataTables 1.11.0 JavaScript CDN --> <script src="[URL][DO…"
type textarea "x"
type textarea "This is my code <!-- DataTables 1.11.0 JavaScript CDN --> <script src="[URL][DO…"
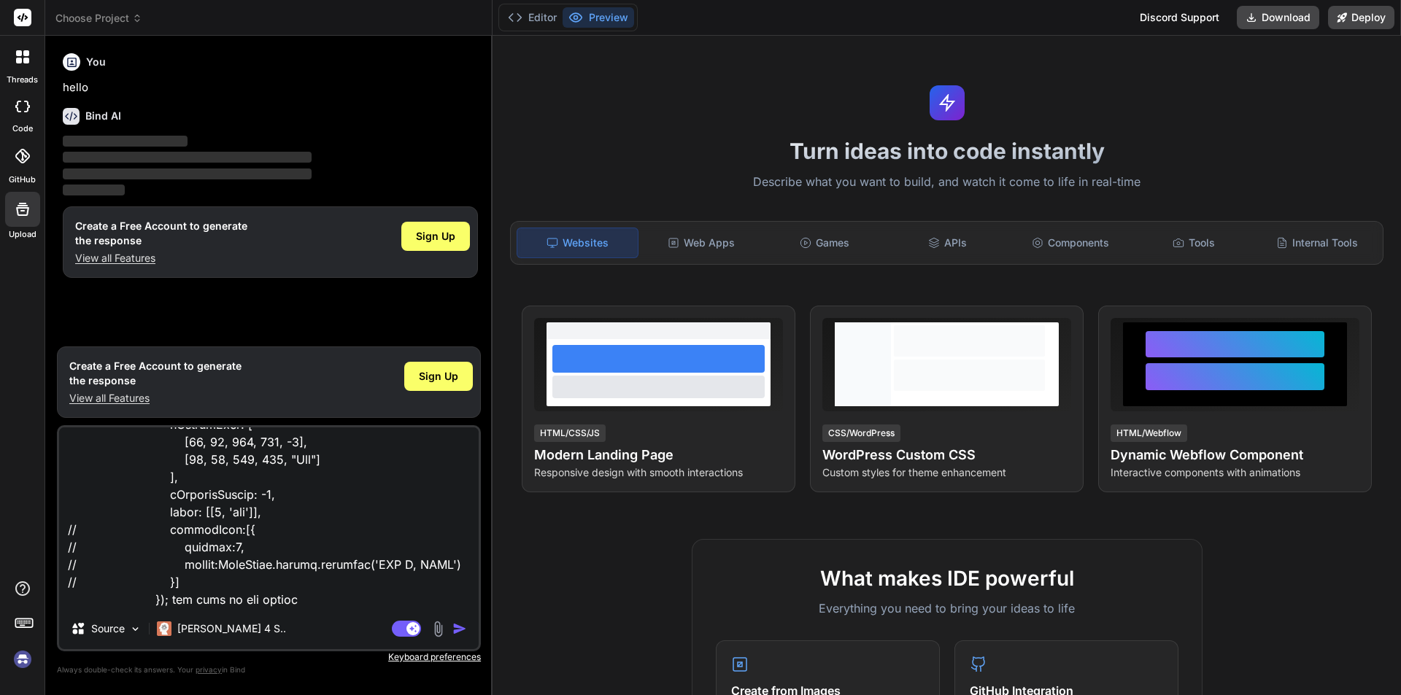
type textarea "x"
type textarea "This is my code <!-- DataTables 1.11.0 JavaScript CDN --> <script src="[URL][DO…"
type textarea "x"
type textarea "This is my code <!-- DataTables 1.11.0 JavaScript CDN --> <script src="[URL][DO…"
type textarea "x"
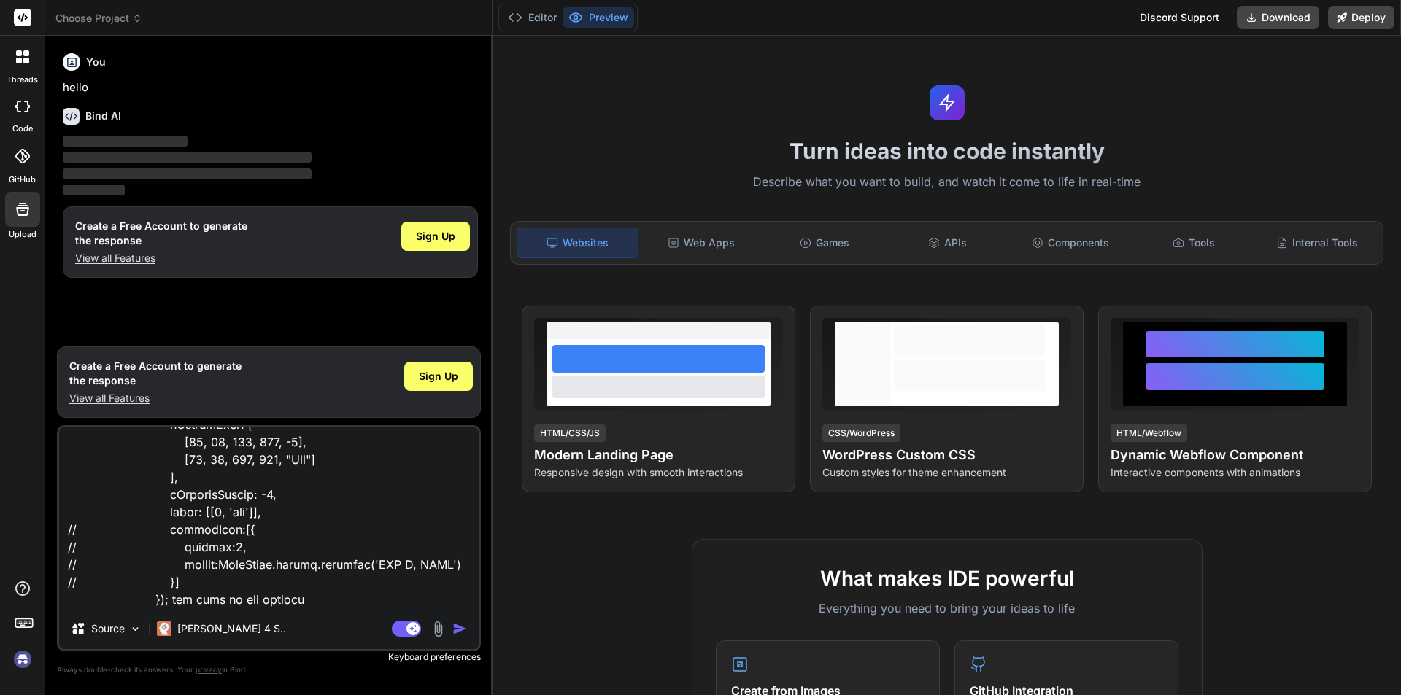
type textarea "This is my code <!-- DataTables 1.11.0 JavaScript CDN --> <script src="[URL][DO…"
type textarea "x"
type textarea "This is my code <!-- DataTables 1.11.0 JavaScript CDN --> <script src="[URL][DO…"
type textarea "x"
type textarea "This is my code <!-- DataTables 1.11.0 JavaScript CDN --> <script src="[URL][DO…"
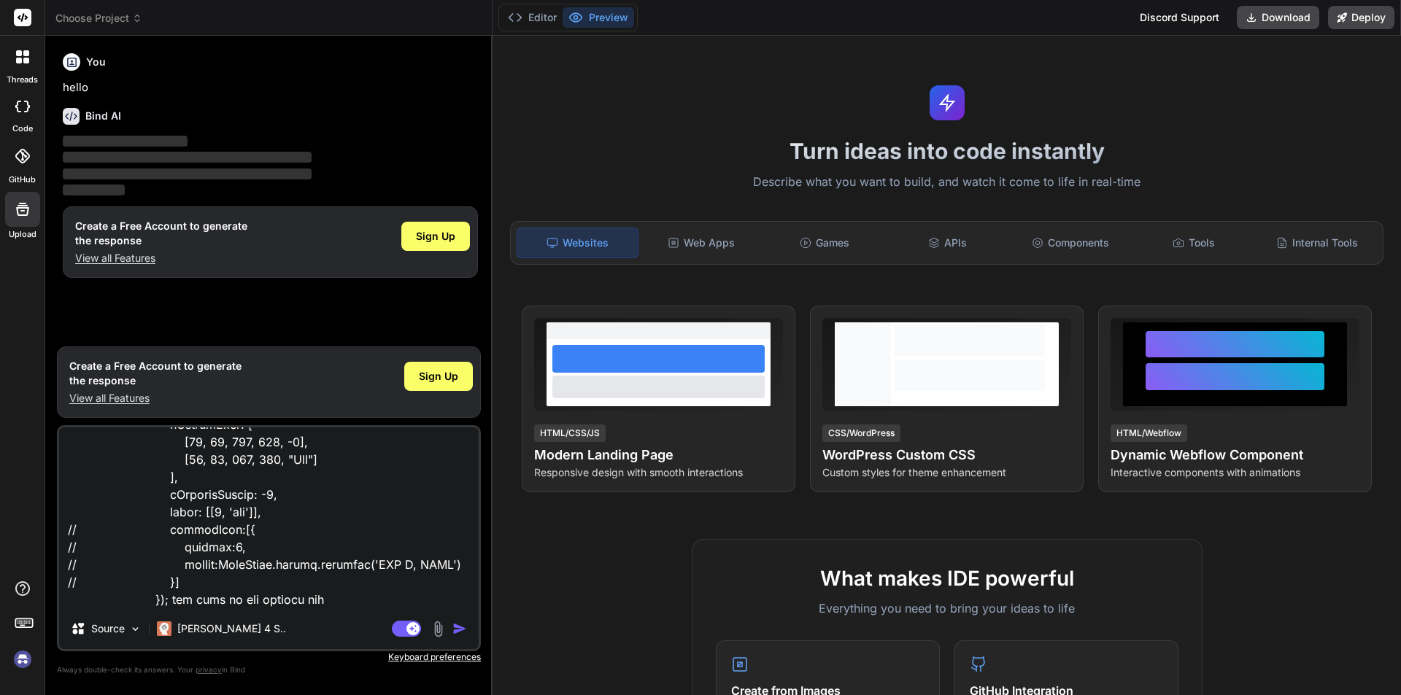
type textarea "x"
type textarea "This is my code <!-- DataTables 1.11.0 JavaScript CDN --> <script src="[URL][DO…"
type textarea "x"
type textarea "This is my code <!-- DataTables 1.11.0 JavaScript CDN --> <script src="[URL][DO…"
type textarea "x"
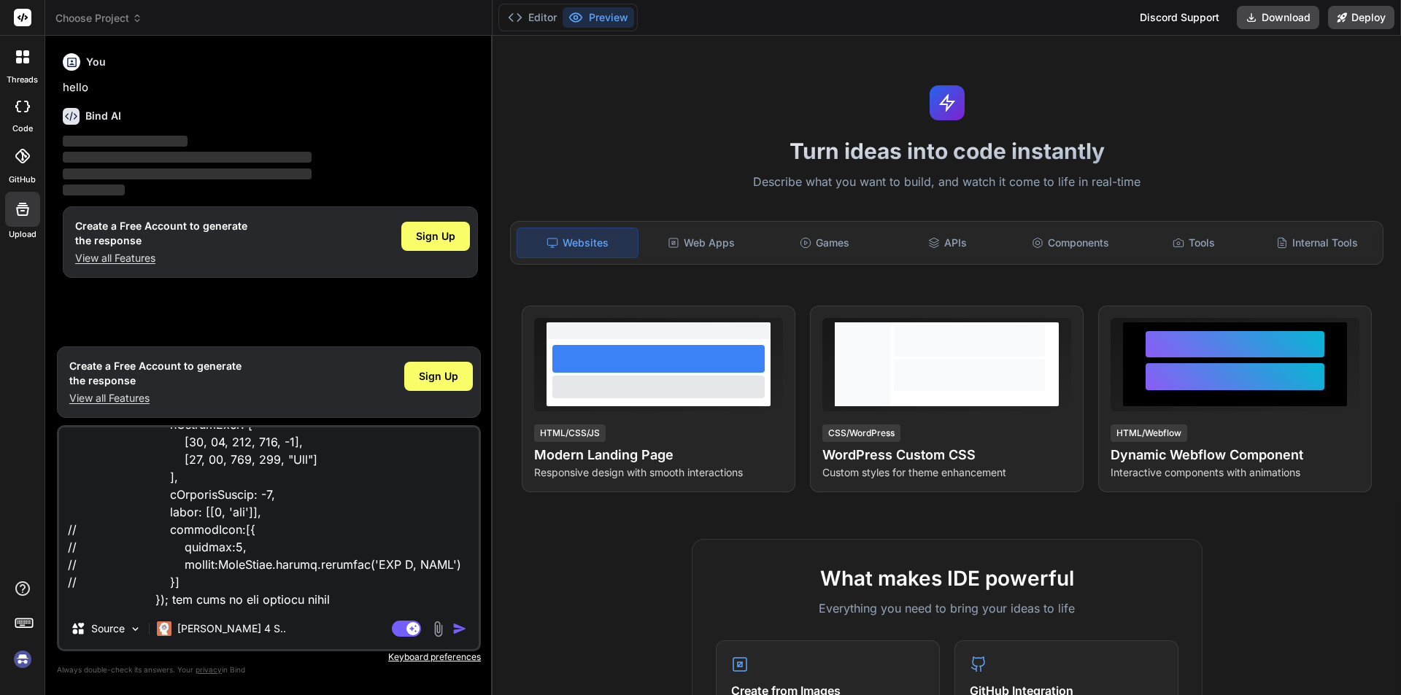
type textarea "This is my code <!-- DataTables 1.11.0 JavaScript CDN --> <script src="[URL][DO…"
type textarea "x"
type textarea "This is my code <!-- DataTables 1.11.0 JavaScript CDN --> <script src="[URL][DO…"
type textarea "x"
type textarea "This is my code <!-- DataTables 1.11.0 JavaScript CDN --> <script src="[URL][DO…"
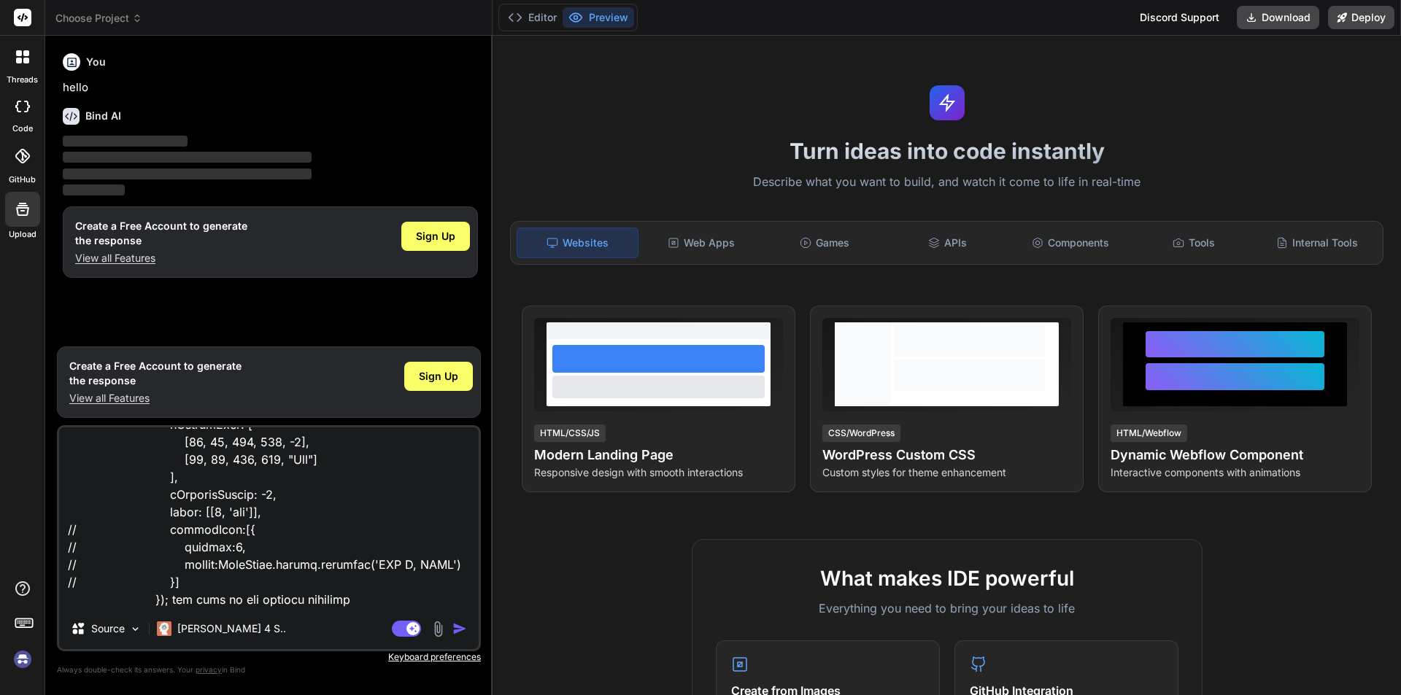
click at [468, 620] on div "Agent Mode. When this toggle is activated, AI automatically makes decisions, re…" at bounding box center [431, 629] width 84 height 18
click at [460, 634] on img "button" at bounding box center [459, 629] width 15 height 15
click at [459, 630] on img "button" at bounding box center [459, 629] width 15 height 15
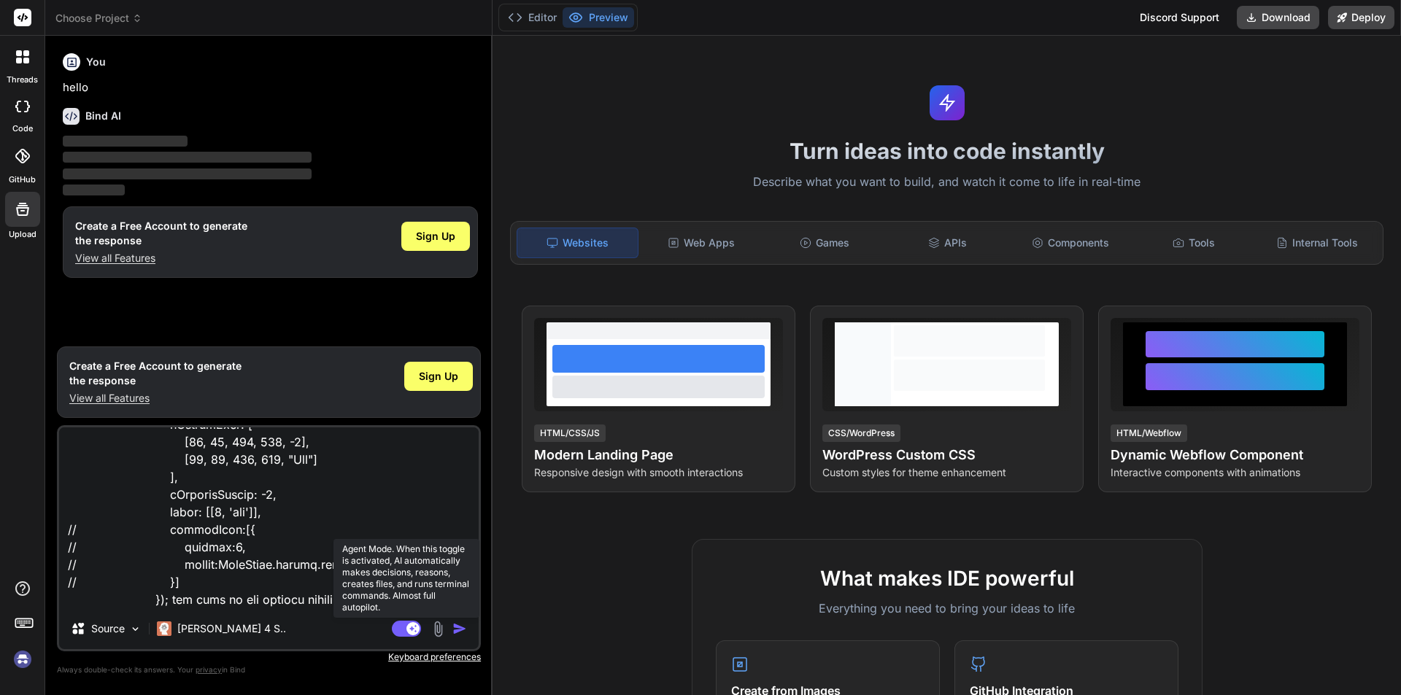
click at [411, 629] on icon at bounding box center [412, 628] width 7 height 7
click at [411, 629] on rect at bounding box center [406, 629] width 29 height 16
click at [411, 629] on icon at bounding box center [412, 628] width 7 height 7
type textarea "x"
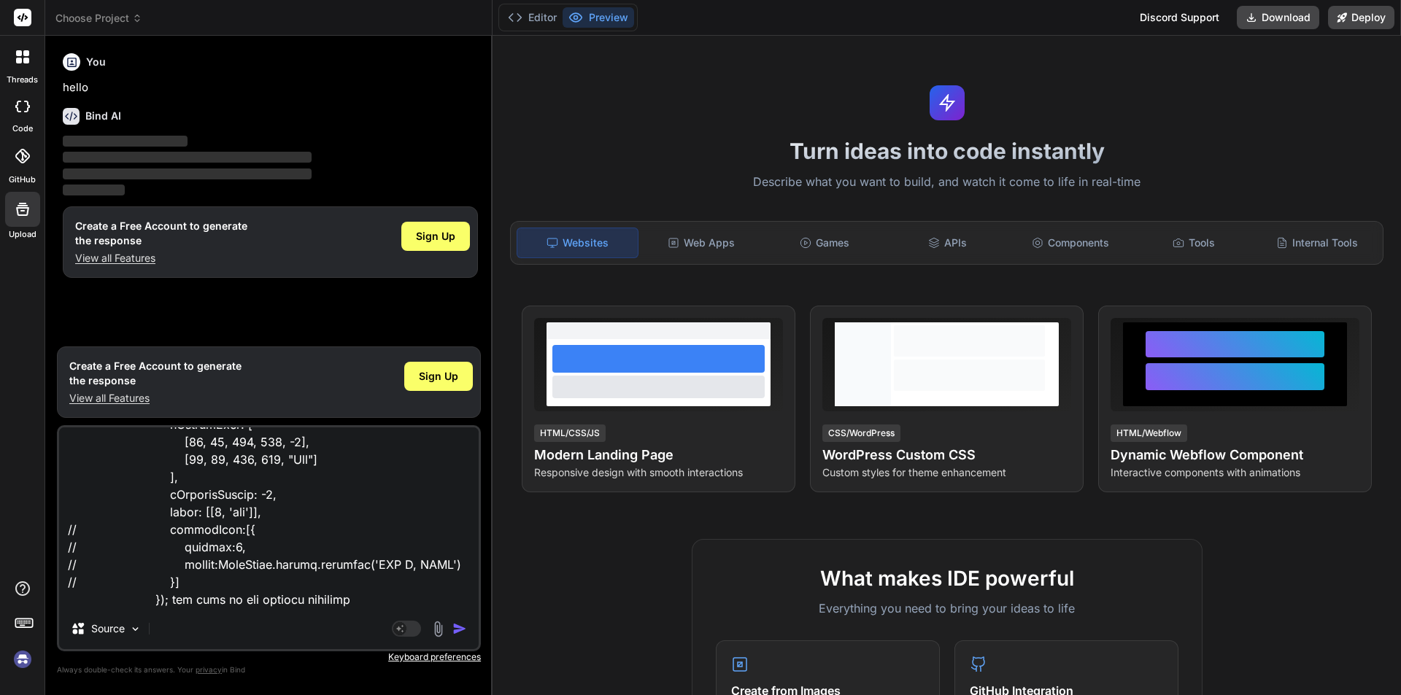
click at [457, 629] on img "button" at bounding box center [459, 629] width 15 height 15
click at [336, 596] on textarea at bounding box center [269, 518] width 420 height 181
click at [357, 606] on textarea at bounding box center [269, 518] width 420 height 181
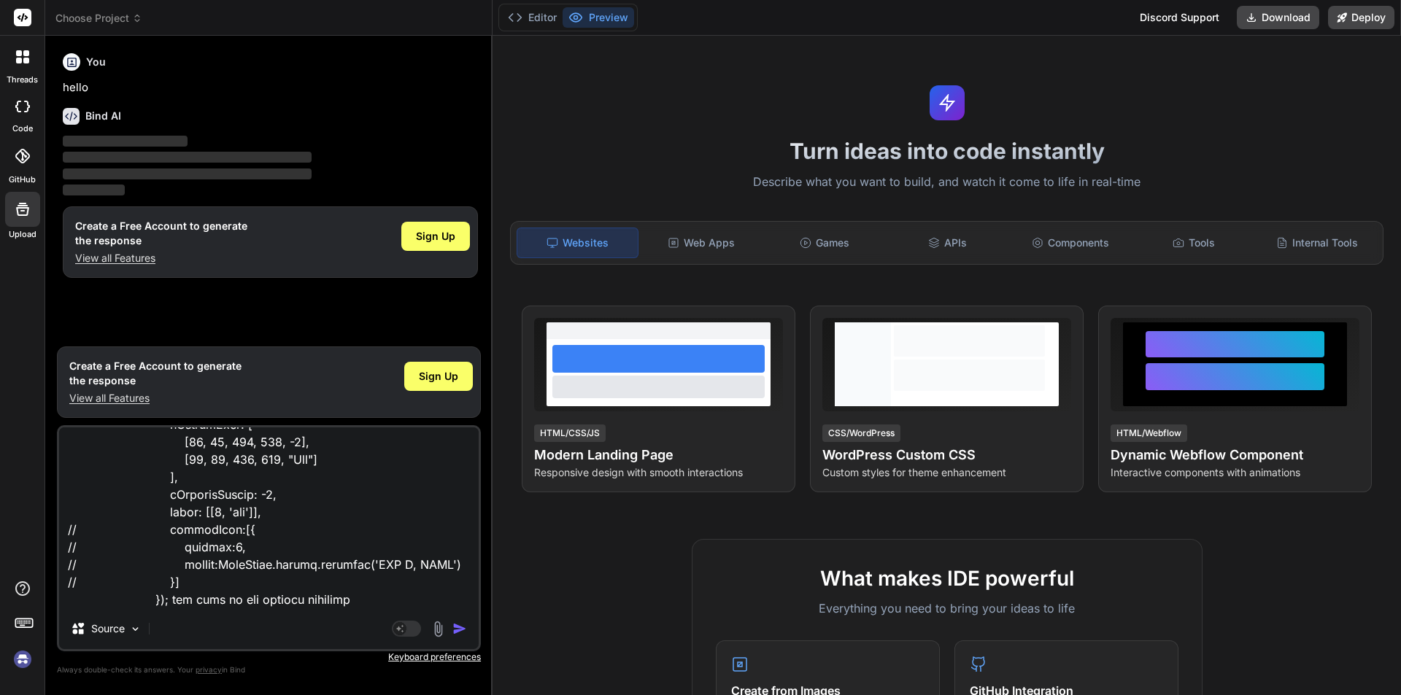
click at [279, 581] on textarea at bounding box center [269, 518] width 420 height 181
click at [346, 598] on textarea at bounding box center [269, 518] width 420 height 181
